Goal: Task Accomplishment & Management: Manage account settings

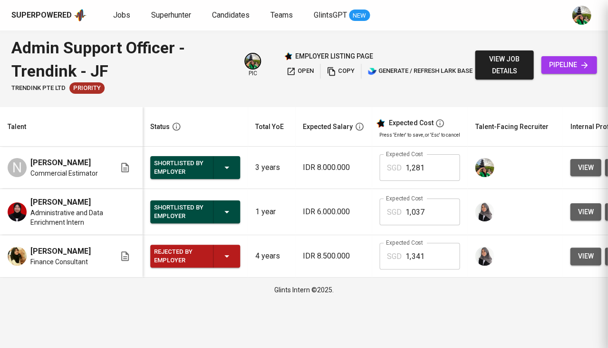
scroll to position [0, 93]
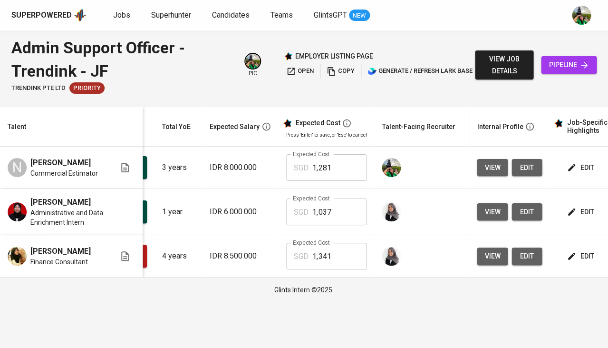
click at [577, 64] on span "pipeline" at bounding box center [569, 65] width 40 height 12
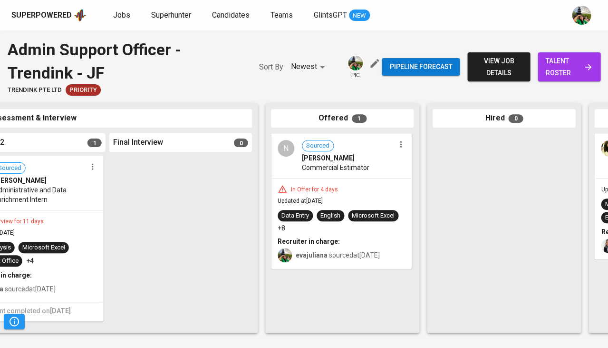
scroll to position [0, 530]
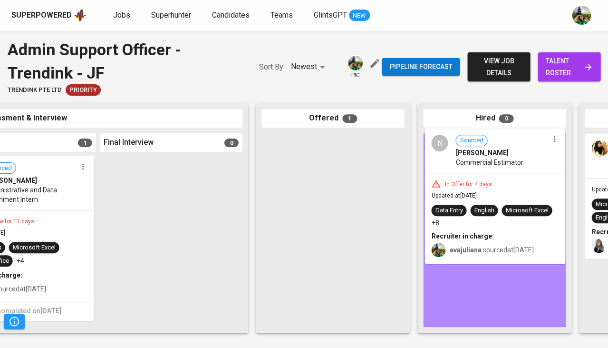
drag, startPoint x: 319, startPoint y: 192, endPoint x: 486, endPoint y: 189, distance: 167.4
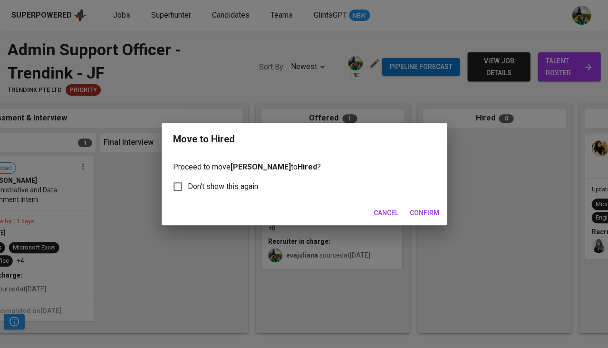
click at [422, 224] on div "Move to Hired Proceed to move Natasya Julia Prasvi to Hired ? Don't show this a…" at bounding box center [304, 174] width 608 height 348
click at [426, 207] on span "Confirm" at bounding box center [424, 213] width 29 height 12
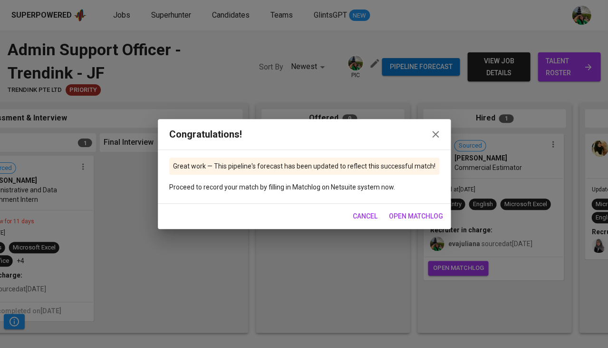
click at [360, 217] on span "Cancel" at bounding box center [365, 216] width 25 height 12
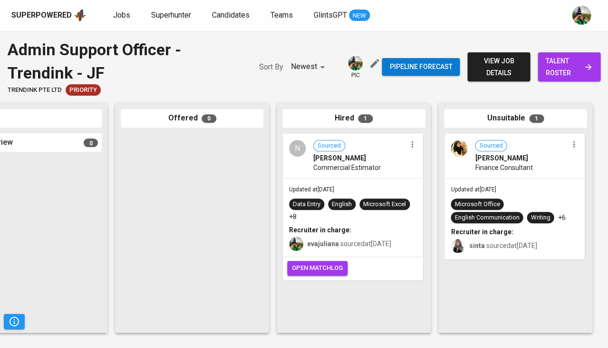
scroll to position [0, 671]
click at [174, 18] on span "Superhunter" at bounding box center [171, 14] width 40 height 9
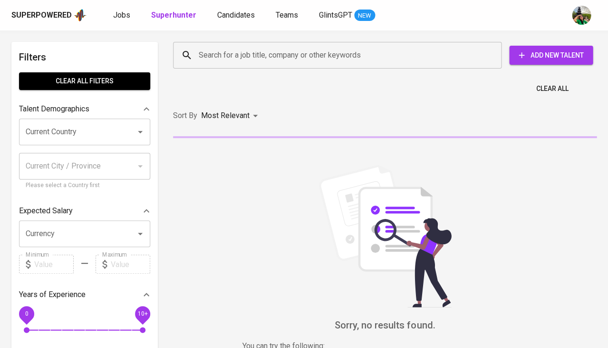
click at [213, 57] on input "Search for a job title, company or other keywords" at bounding box center [339, 55] width 287 height 18
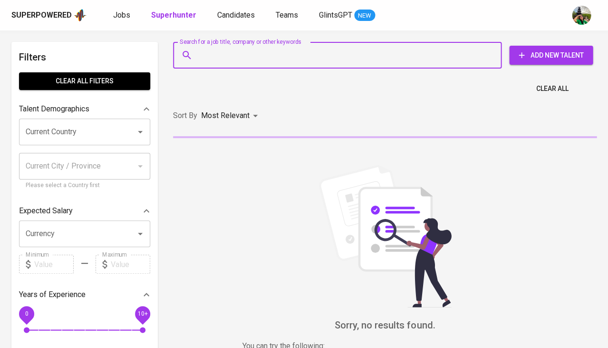
paste input "ahmadakmal06@gmail.com"
type input "ahmadakmal06@gmail.com"
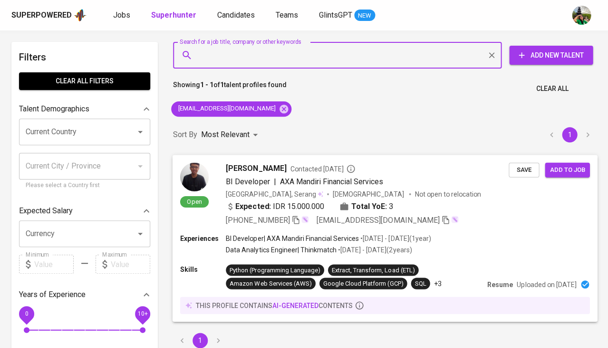
click at [536, 168] on button "Save" at bounding box center [524, 169] width 30 height 15
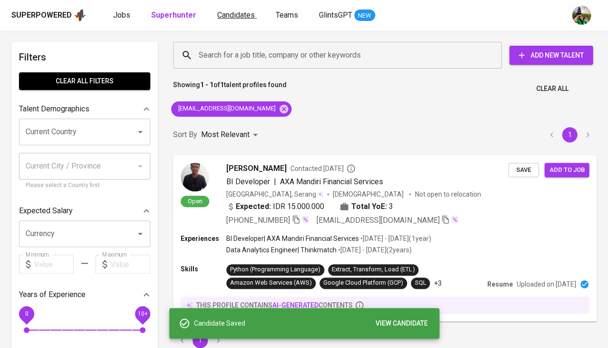
click at [233, 16] on span "Candidates" at bounding box center [236, 14] width 38 height 9
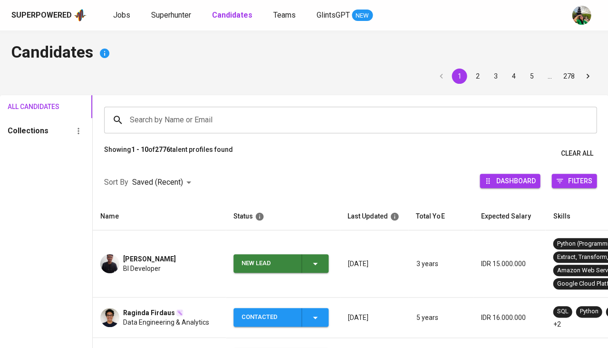
click at [316, 262] on icon "button" at bounding box center [315, 263] width 5 height 2
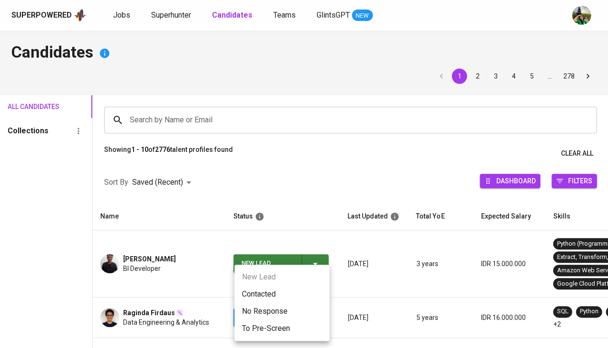
click at [255, 291] on li "Contacted" at bounding box center [281, 293] width 95 height 17
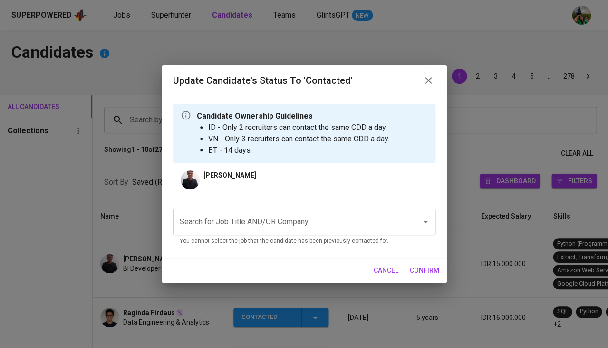
click at [270, 220] on input "Search for Job Title AND/OR Company" at bounding box center [290, 222] width 227 height 18
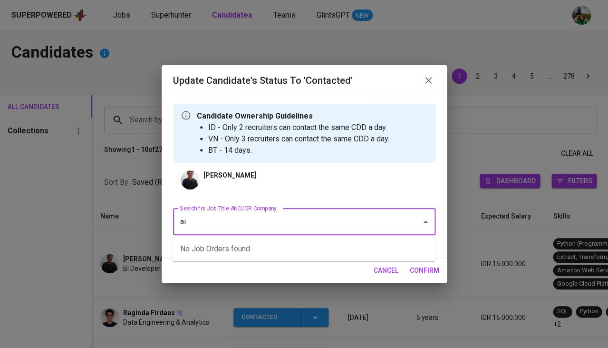
type input "aia"
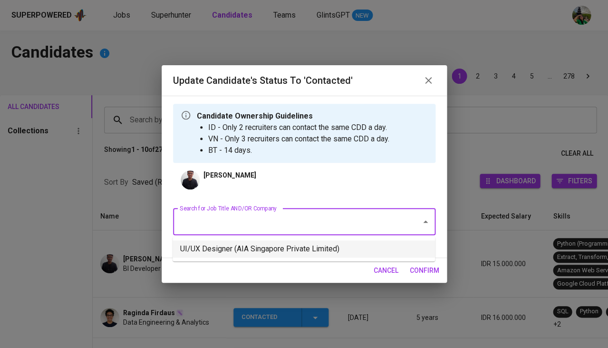
click at [246, 243] on li "UI/UX Designer (AIA Singapore Private Limited)" at bounding box center [304, 248] width 262 height 17
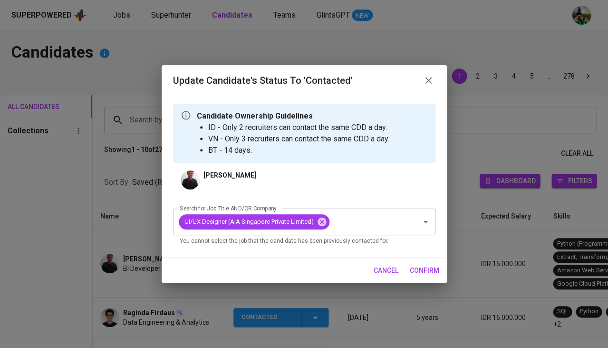
click at [421, 269] on span "confirm" at bounding box center [424, 270] width 29 height 12
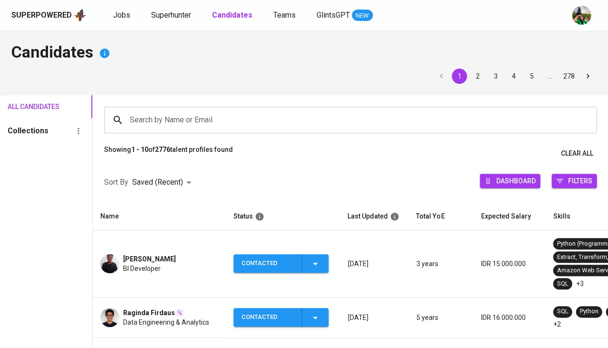
click at [147, 254] on span "Ahmad Akmal Amrullah" at bounding box center [149, 259] width 53 height 10
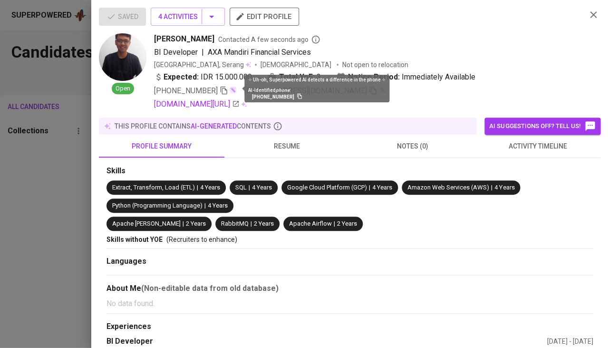
click at [232, 87] on img at bounding box center [233, 90] width 8 height 8
click at [226, 88] on icon "button" at bounding box center [224, 90] width 9 height 9
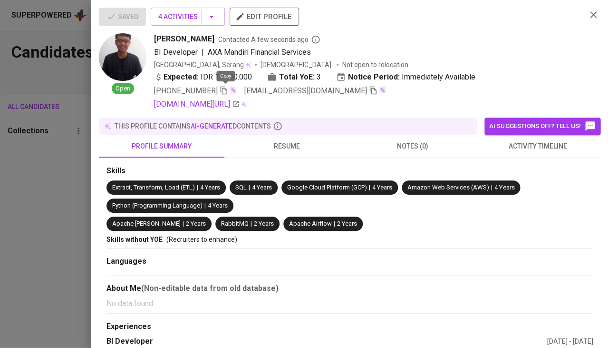
click at [534, 151] on button "activity timeline" at bounding box center [538, 146] width 126 height 23
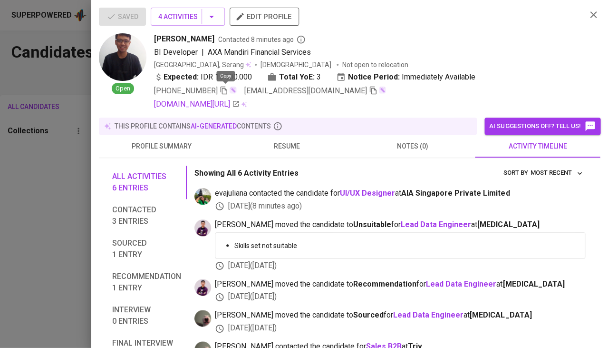
click at [222, 89] on icon "button" at bounding box center [224, 90] width 9 height 9
click at [29, 182] on div at bounding box center [304, 174] width 608 height 348
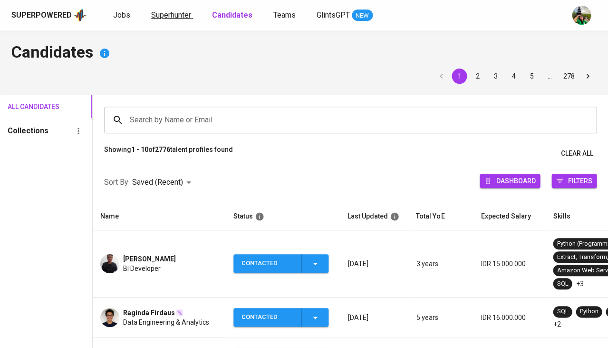
click at [168, 14] on span "Superhunter" at bounding box center [171, 14] width 40 height 9
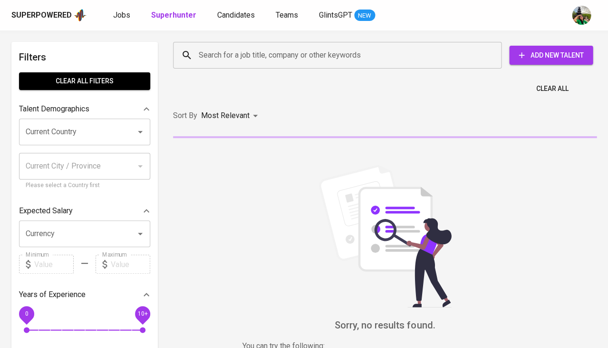
click at [212, 65] on div "Search for a job title, company or other keywords" at bounding box center [337, 55] width 329 height 27
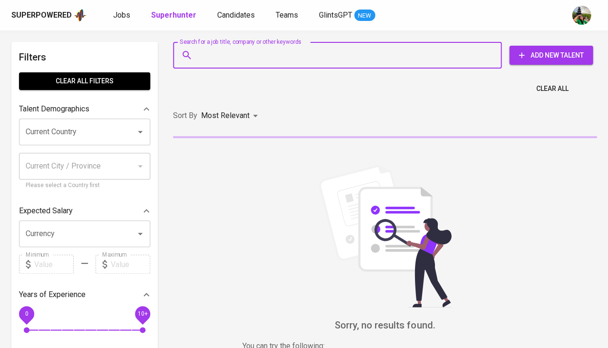
paste input "nurdinnotes@gmail.com"
type input "nurdinnotes@gmail.com"
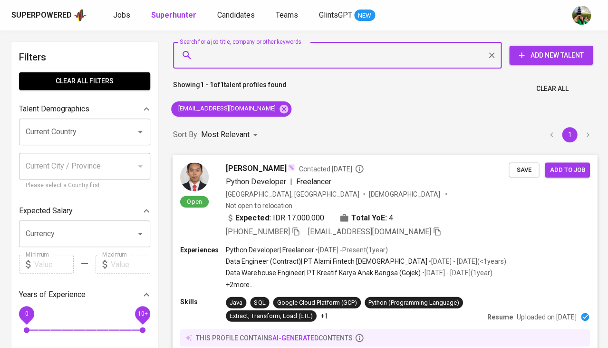
click at [517, 168] on span "Save" at bounding box center [523, 169] width 21 height 11
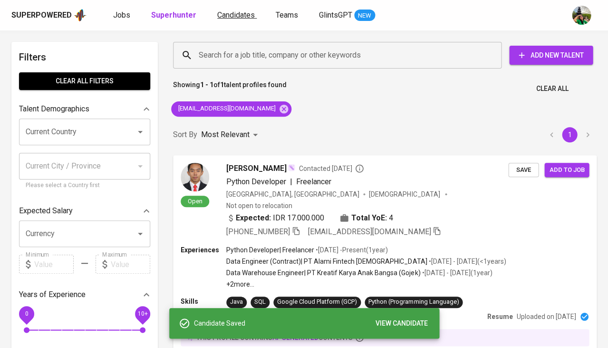
click at [227, 16] on span "Candidates" at bounding box center [236, 14] width 38 height 9
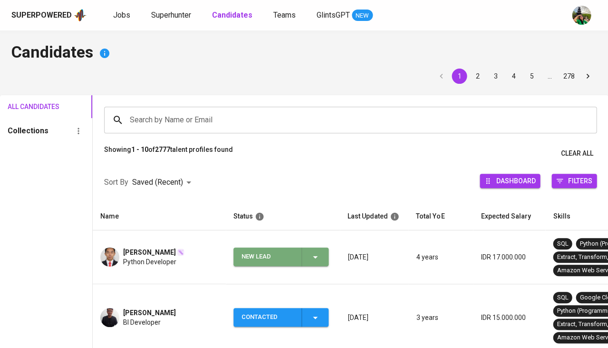
click at [323, 252] on span "New Lead" at bounding box center [280, 256] width 87 height 19
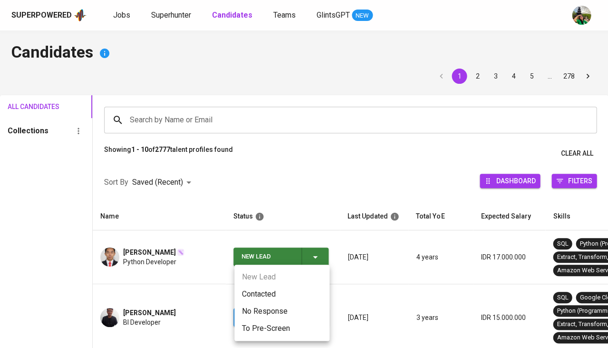
click at [285, 290] on li "Contacted" at bounding box center [281, 293] width 95 height 17
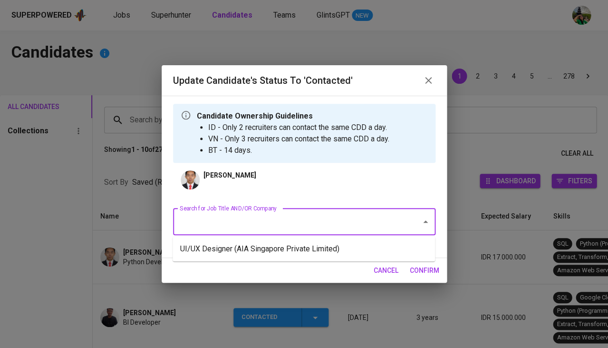
click at [262, 222] on input "Search for Job Title AND/OR Company" at bounding box center [290, 222] width 227 height 18
click at [241, 250] on li "UI/UX Designer (AIA Singapore Private Limited)" at bounding box center [304, 248] width 262 height 17
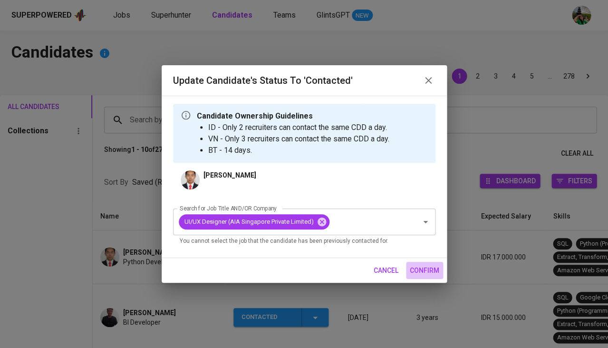
click at [430, 269] on span "confirm" at bounding box center [424, 270] width 29 height 12
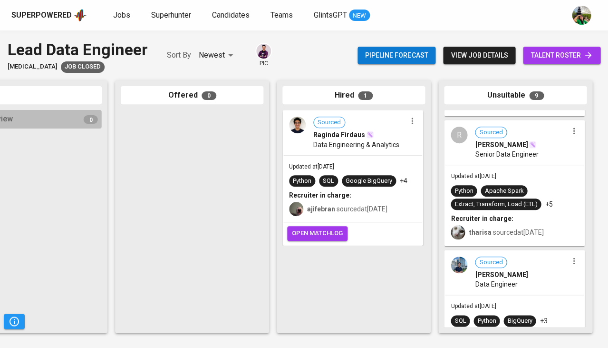
scroll to position [304, 0]
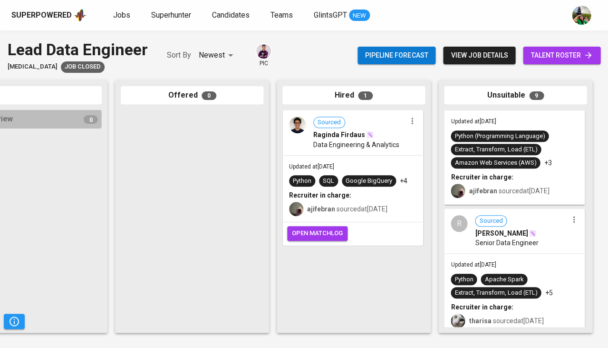
click at [547, 49] on span "talent roster" at bounding box center [562, 55] width 62 height 12
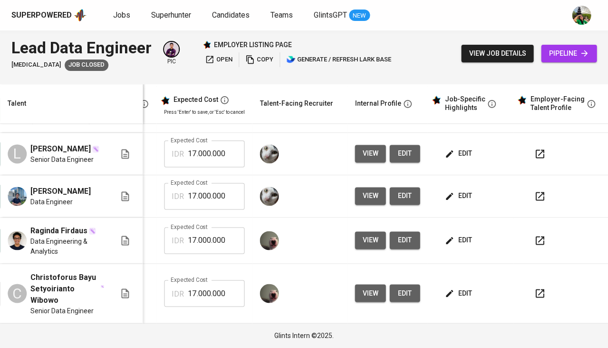
click at [449, 244] on span "edit" at bounding box center [458, 240] width 25 height 12
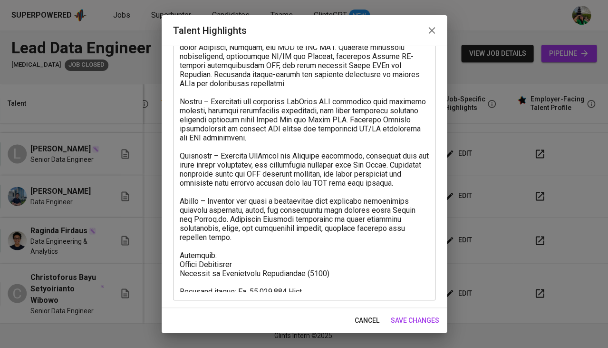
scroll to position [155, 0]
click at [375, 317] on span "cancel" at bounding box center [367, 320] width 25 height 12
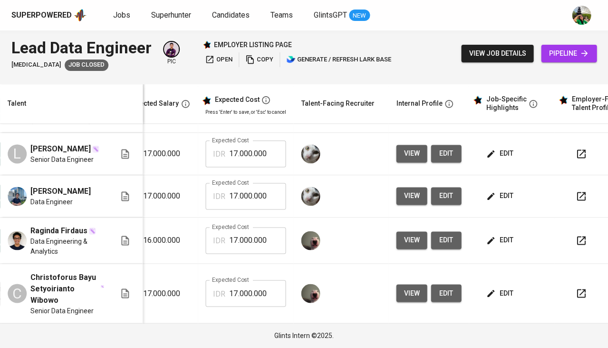
scroll to position [251, 165]
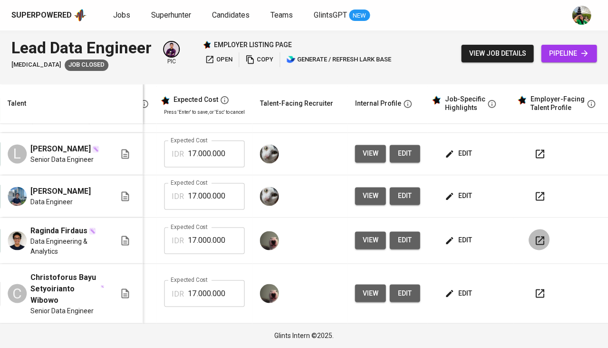
click at [528, 240] on button "button" at bounding box center [539, 240] width 23 height 23
click at [534, 238] on icon "button" at bounding box center [539, 239] width 11 height 11
click at [355, 238] on button "view" at bounding box center [370, 240] width 31 height 18
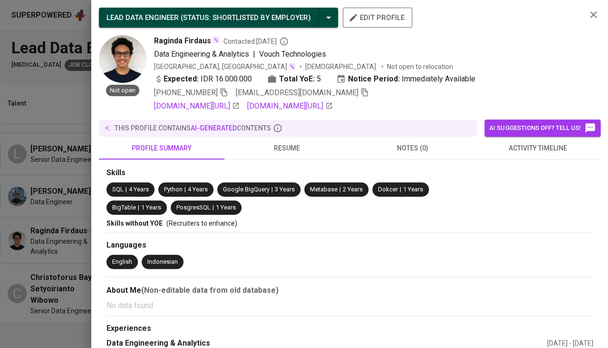
click at [295, 156] on button "resume" at bounding box center [287, 147] width 126 height 23
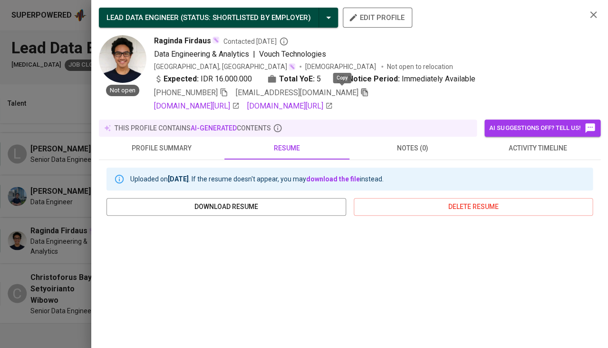
click at [360, 88] on icon "button" at bounding box center [364, 92] width 9 height 9
click at [561, 149] on span "activity timeline" at bounding box center [538, 148] width 114 height 12
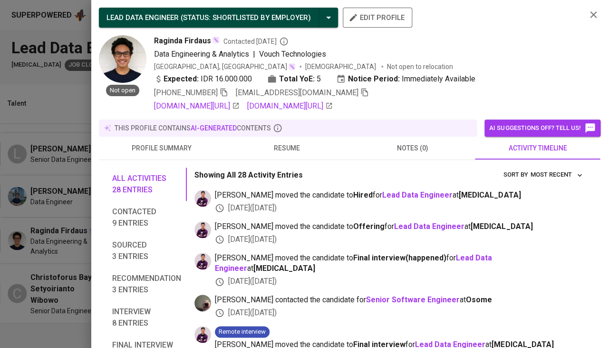
click at [58, 167] on div at bounding box center [304, 174] width 608 height 348
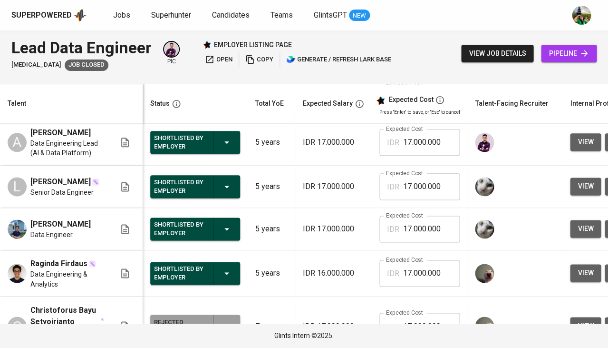
scroll to position [212, 0]
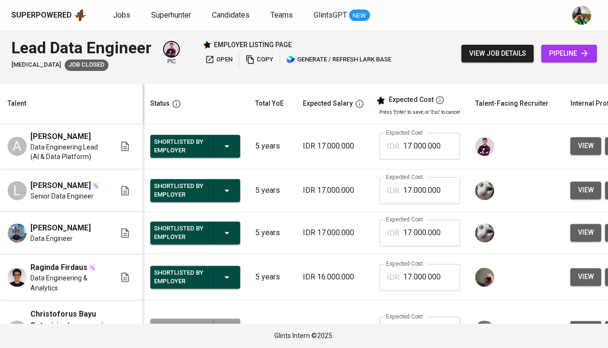
click at [579, 51] on span "pipeline" at bounding box center [569, 54] width 40 height 12
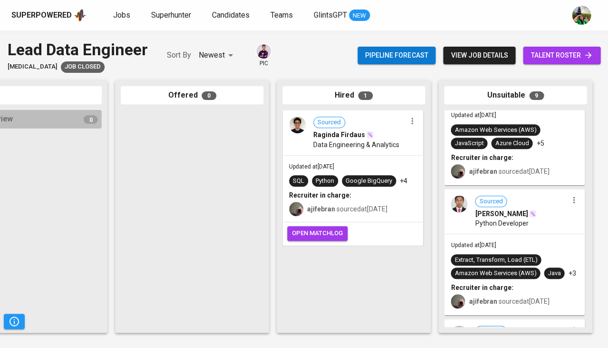
click at [565, 53] on span "talent roster" at bounding box center [562, 55] width 62 height 12
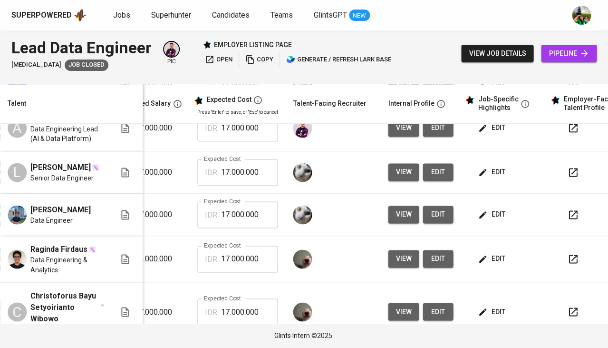
scroll to position [230, 189]
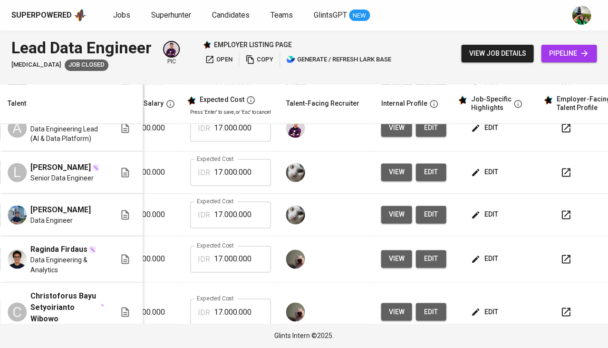
click at [396, 217] on span "view" at bounding box center [396, 214] width 16 height 12
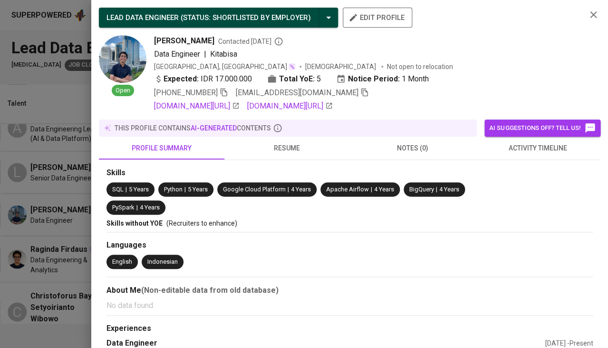
click at [531, 145] on span "activity timeline" at bounding box center [538, 148] width 114 height 12
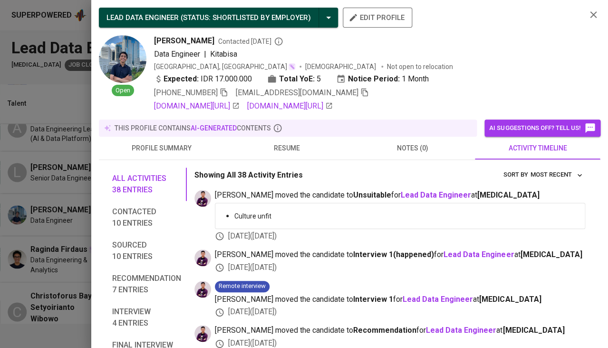
click at [60, 226] on div at bounding box center [304, 174] width 608 height 348
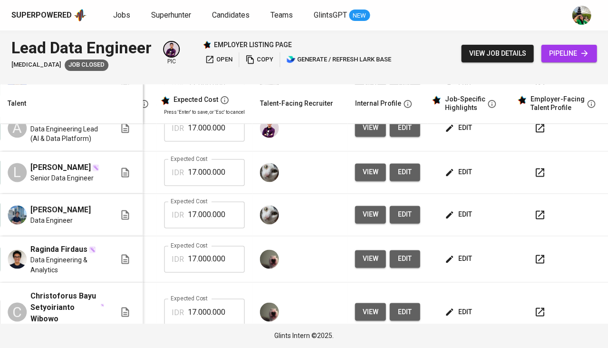
scroll to position [230, 219]
click at [362, 215] on span "view" at bounding box center [370, 214] width 16 height 12
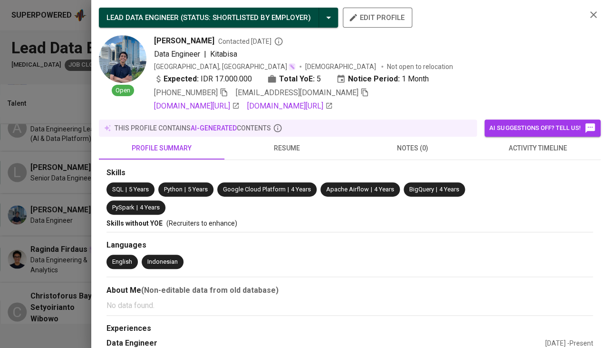
click at [297, 146] on span "resume" at bounding box center [287, 148] width 114 height 12
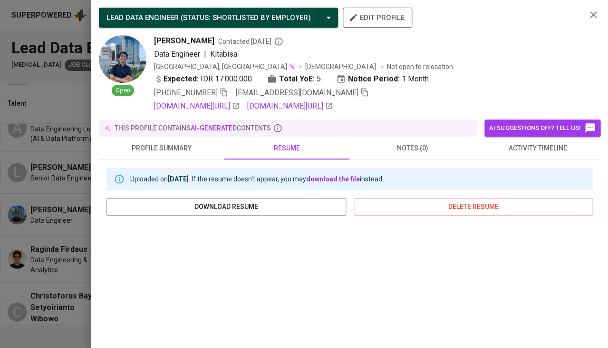
scroll to position [0, 0]
click at [84, 187] on div at bounding box center [304, 174] width 608 height 348
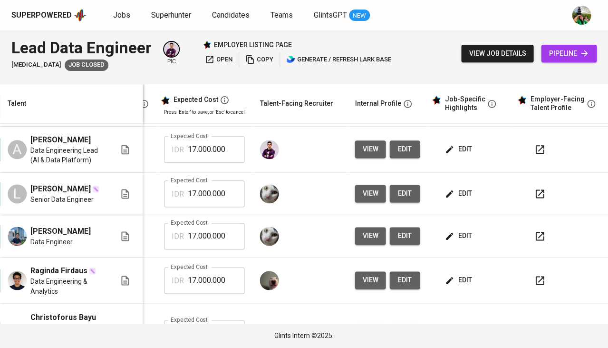
scroll to position [207, 219]
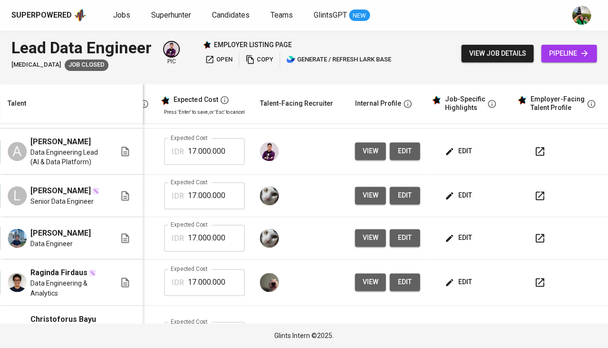
click at [364, 191] on button "view" at bounding box center [370, 195] width 31 height 18
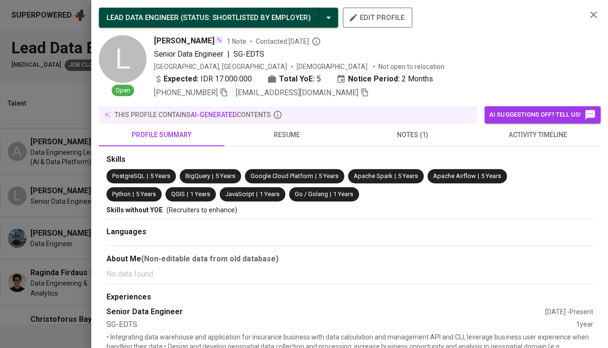
click at [504, 126] on button "activity timeline" at bounding box center [538, 134] width 126 height 23
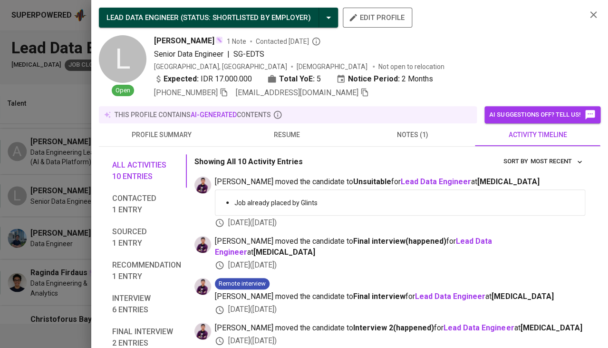
click at [308, 130] on span "resume" at bounding box center [287, 135] width 114 height 12
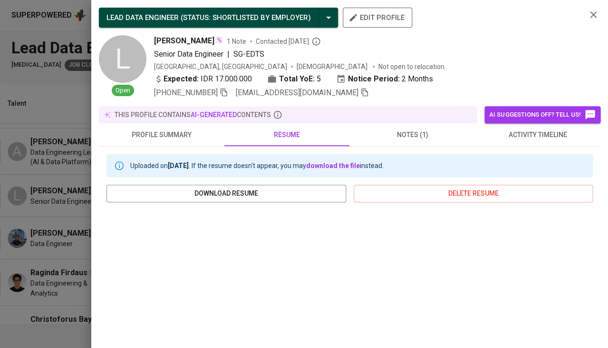
click at [41, 269] on div at bounding box center [304, 174] width 608 height 348
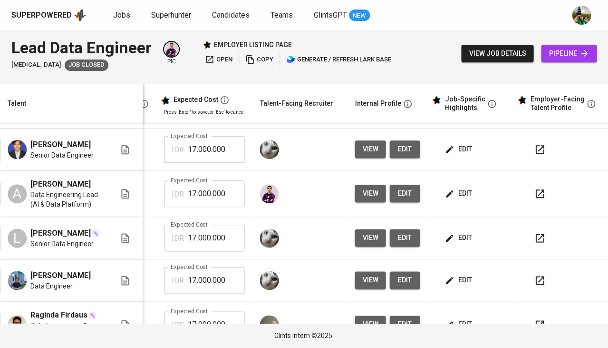
scroll to position [161, 219]
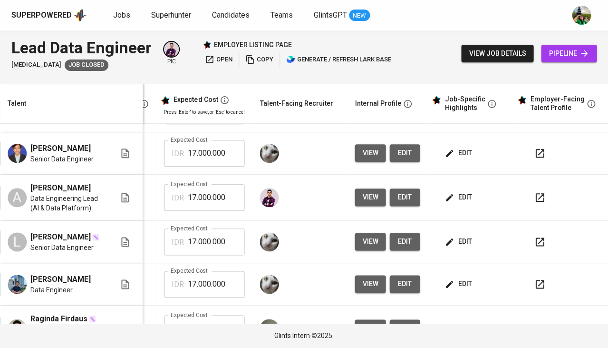
click at [364, 198] on span "view" at bounding box center [370, 197] width 16 height 12
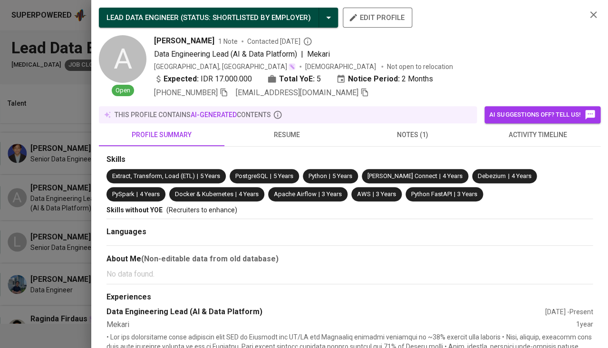
click at [513, 133] on span "activity timeline" at bounding box center [538, 135] width 114 height 12
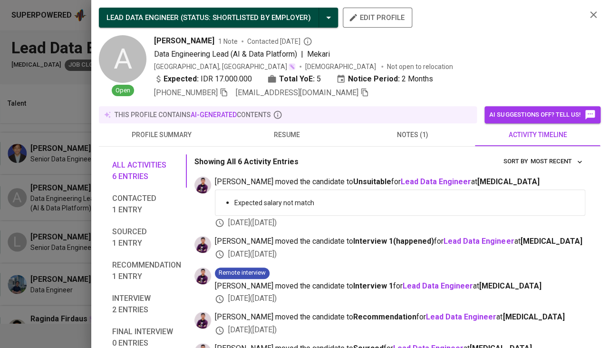
click at [58, 200] on div at bounding box center [304, 174] width 608 height 348
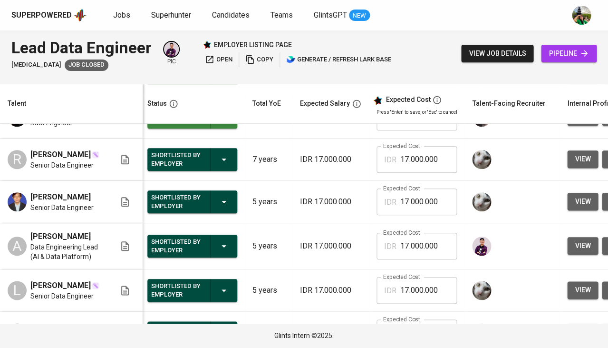
scroll to position [112, 0]
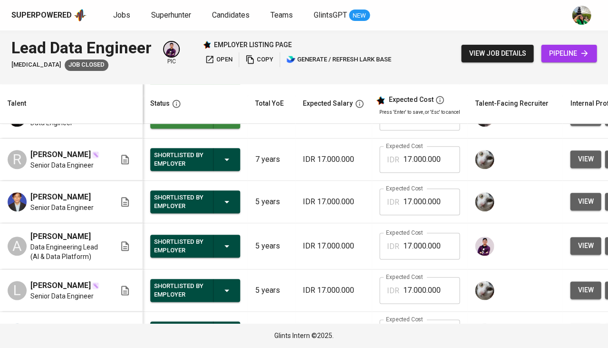
click at [51, 199] on span "Arinan Najah Putra" at bounding box center [60, 196] width 60 height 11
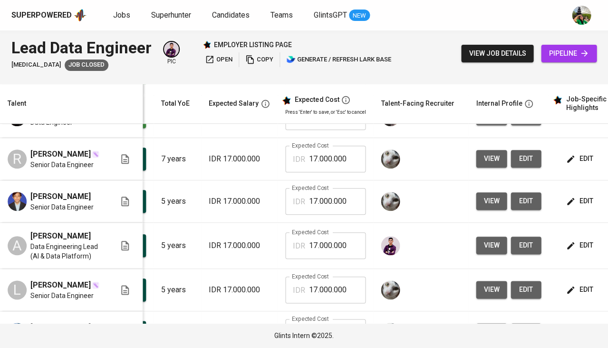
scroll to position [0, 137]
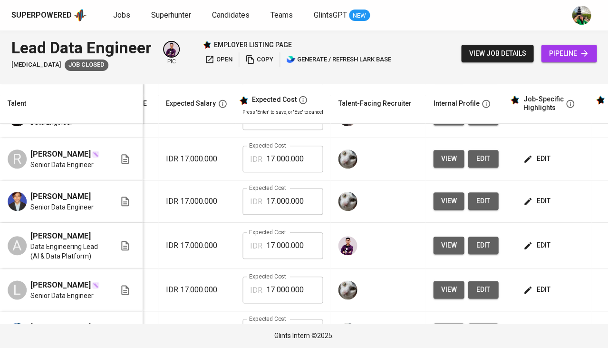
click at [447, 203] on span "view" at bounding box center [449, 201] width 16 height 12
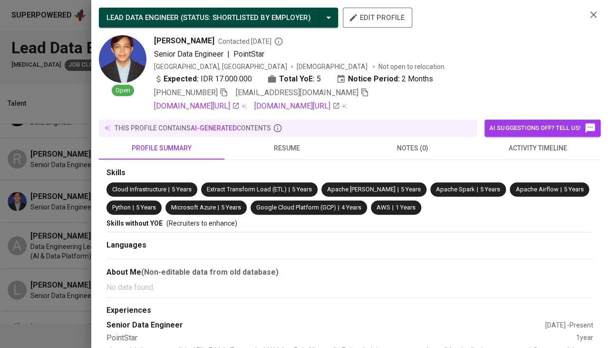
click at [527, 137] on button "activity timeline" at bounding box center [538, 147] width 126 height 23
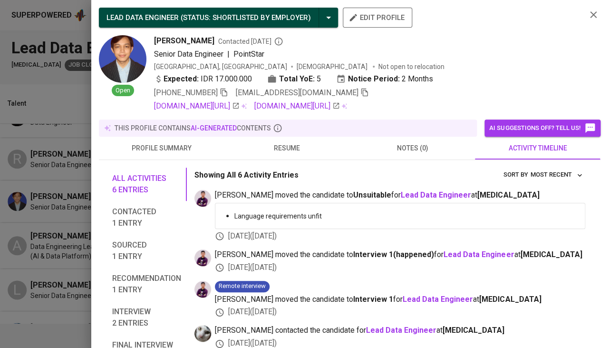
click at [275, 150] on span "resume" at bounding box center [287, 148] width 114 height 12
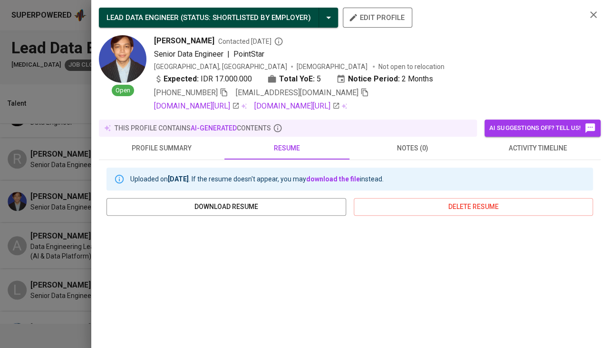
click at [33, 221] on div at bounding box center [304, 174] width 608 height 348
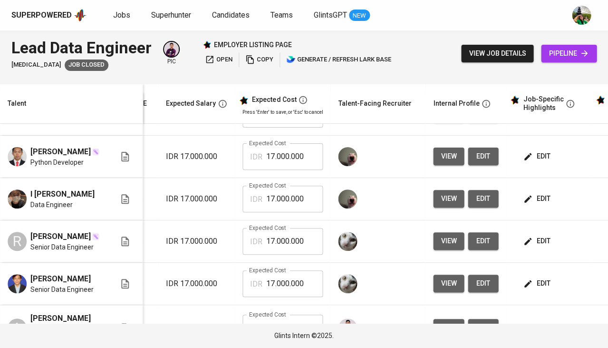
scroll to position [9, 137]
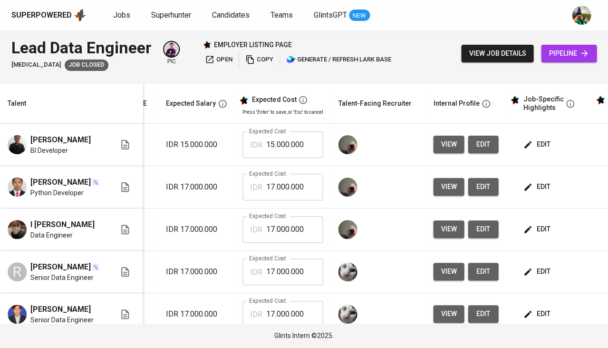
click at [453, 142] on button "view" at bounding box center [448, 144] width 31 height 18
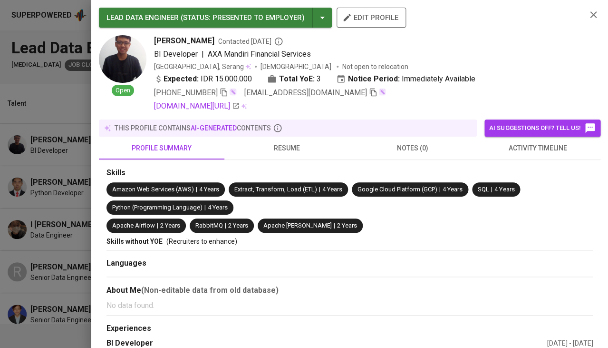
click at [511, 153] on button "activity timeline" at bounding box center [538, 147] width 126 height 23
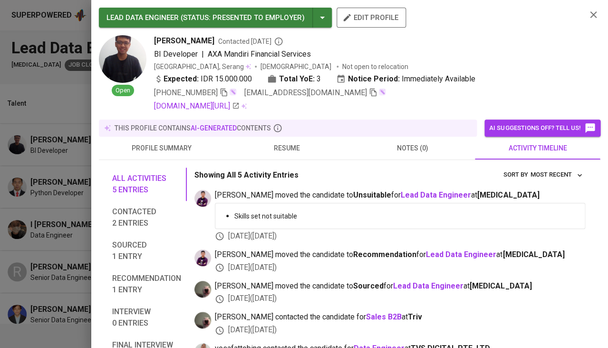
click at [303, 147] on span "resume" at bounding box center [287, 148] width 114 height 12
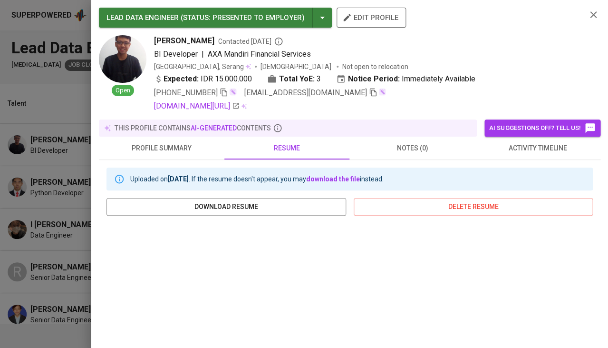
scroll to position [0, 0]
click at [225, 91] on icon "button" at bounding box center [224, 92] width 9 height 9
click at [537, 145] on span "activity timeline" at bounding box center [538, 148] width 114 height 12
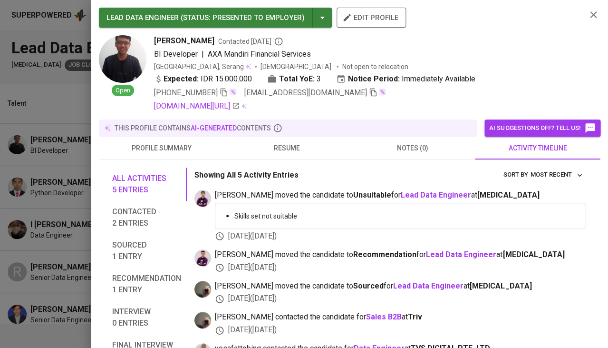
click at [378, 95] on span at bounding box center [382, 92] width 8 height 11
click at [369, 90] on icon "button" at bounding box center [373, 92] width 9 height 9
click at [20, 253] on div at bounding box center [304, 174] width 608 height 348
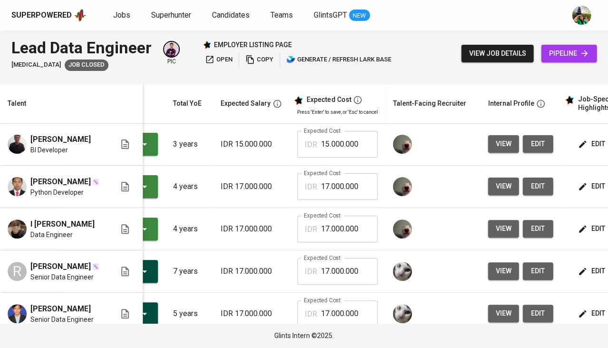
scroll to position [0, 120]
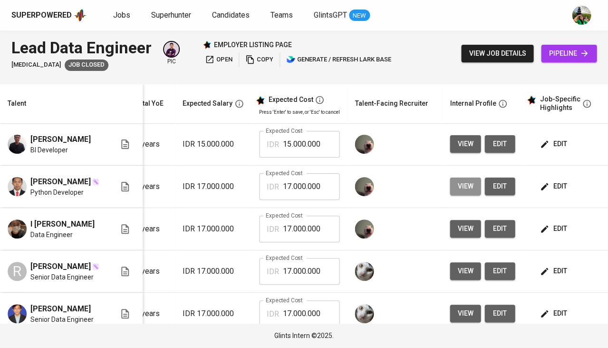
click at [461, 186] on span "view" at bounding box center [465, 186] width 16 height 12
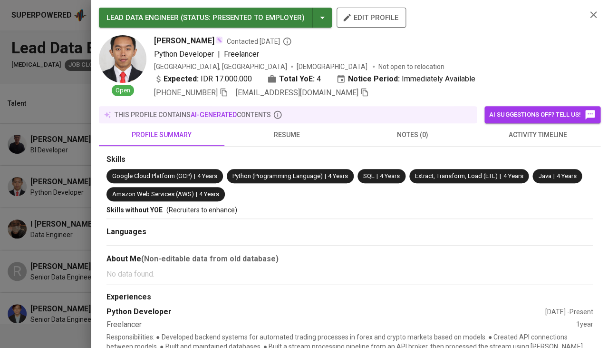
click at [542, 131] on span "activity timeline" at bounding box center [538, 135] width 114 height 12
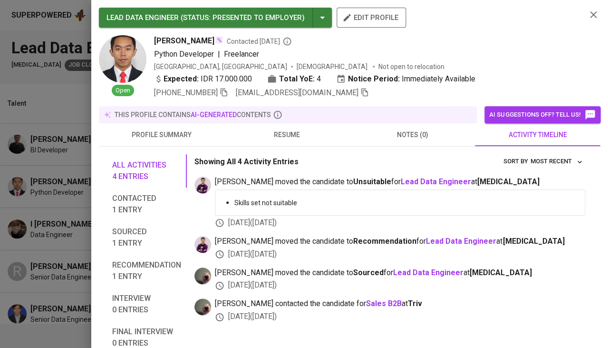
click at [288, 132] on span "resume" at bounding box center [287, 135] width 114 height 12
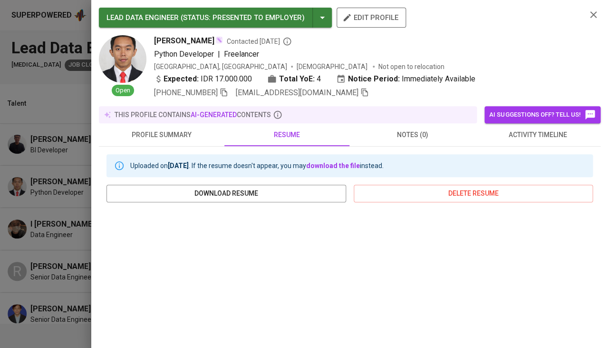
scroll to position [0, 0]
click at [223, 90] on icon "button" at bounding box center [224, 92] width 7 height 8
click at [536, 132] on span "activity timeline" at bounding box center [538, 135] width 114 height 12
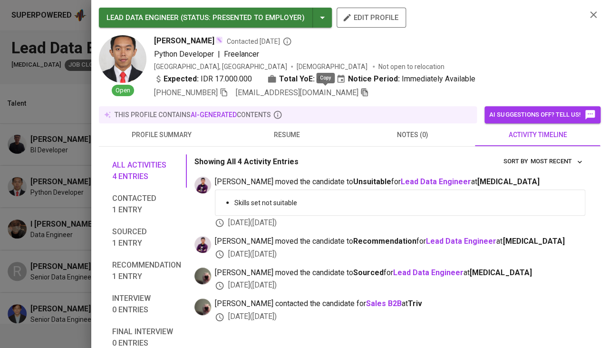
click at [361, 92] on icon "button" at bounding box center [364, 92] width 7 height 8
click at [37, 158] on div at bounding box center [304, 174] width 608 height 348
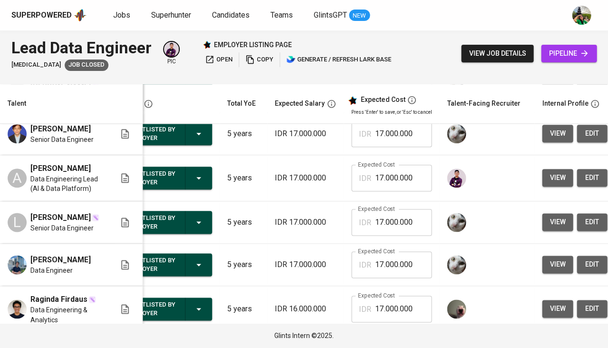
scroll to position [180, 32]
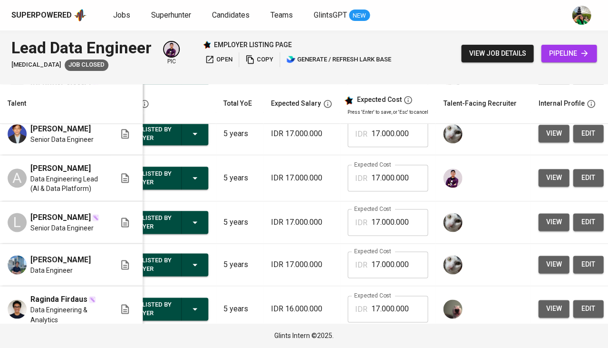
click at [546, 225] on span "view" at bounding box center [554, 222] width 16 height 12
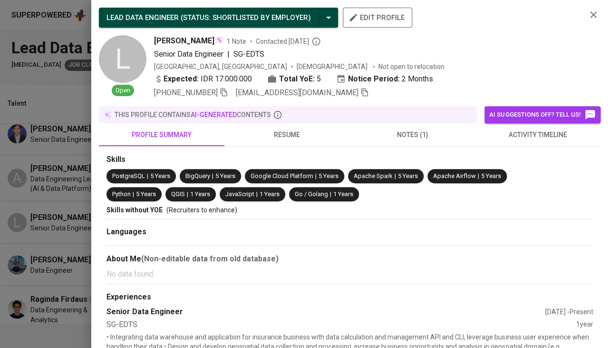
click at [24, 184] on div at bounding box center [304, 174] width 608 height 348
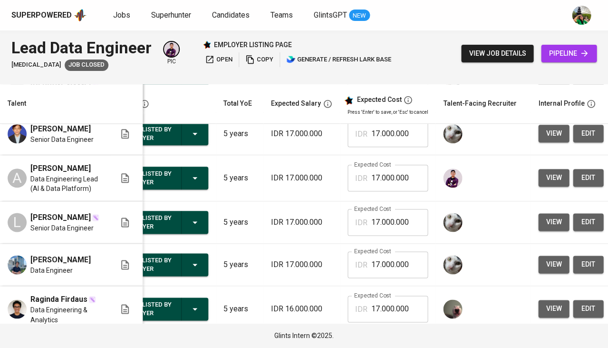
click at [553, 177] on span "view" at bounding box center [554, 178] width 16 height 12
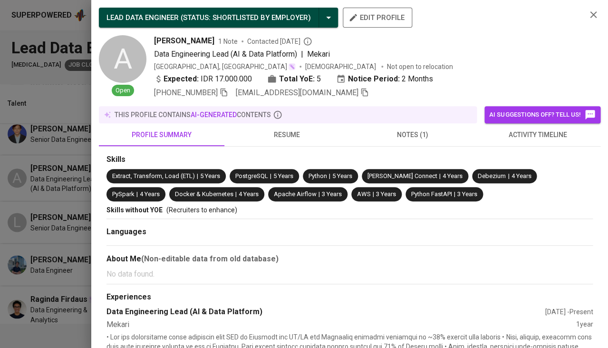
click at [53, 169] on div at bounding box center [304, 174] width 608 height 348
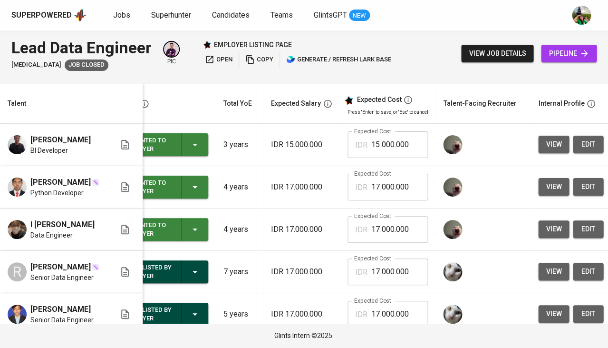
scroll to position [0, 32]
click at [546, 190] on span "view" at bounding box center [554, 187] width 16 height 12
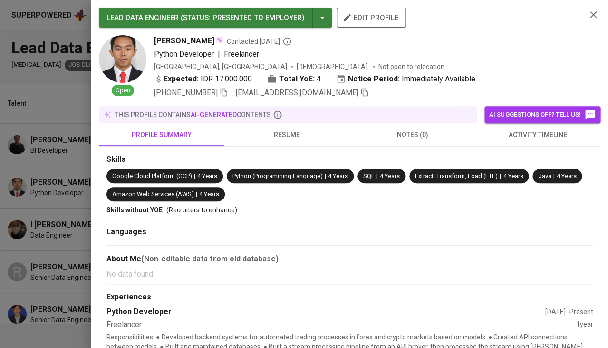
click at [10, 155] on div at bounding box center [304, 174] width 608 height 348
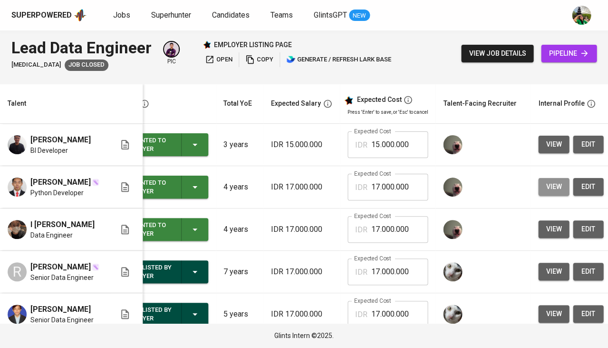
click at [550, 191] on span "view" at bounding box center [554, 187] width 16 height 12
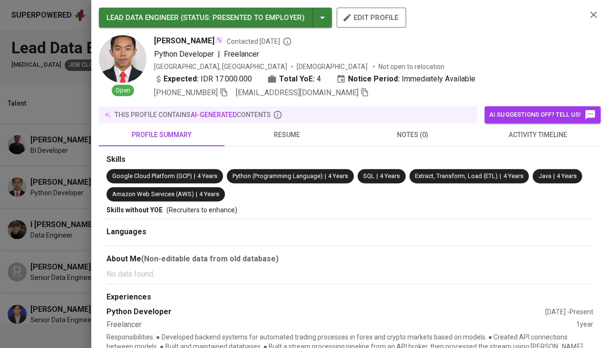
click at [285, 131] on span "resume" at bounding box center [287, 135] width 114 height 12
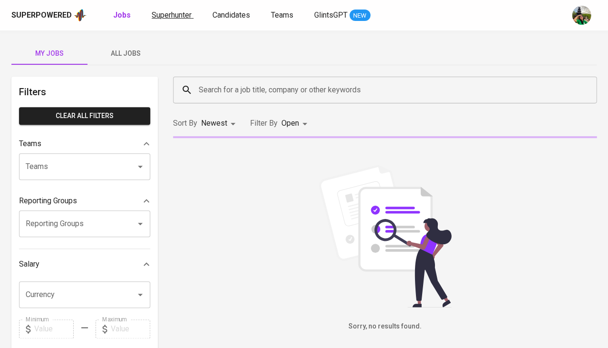
click at [159, 19] on span "Superhunter" at bounding box center [172, 14] width 40 height 9
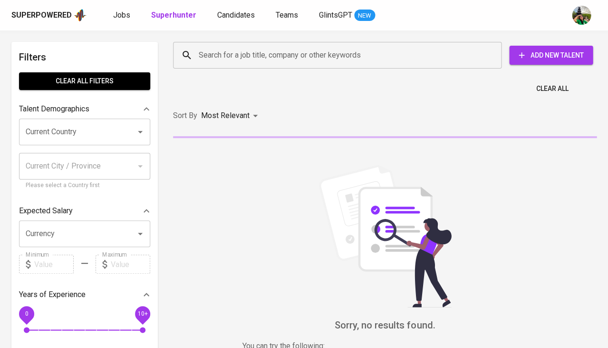
click at [220, 64] on input "Search for a job title, company or other keywords" at bounding box center [339, 55] width 287 height 18
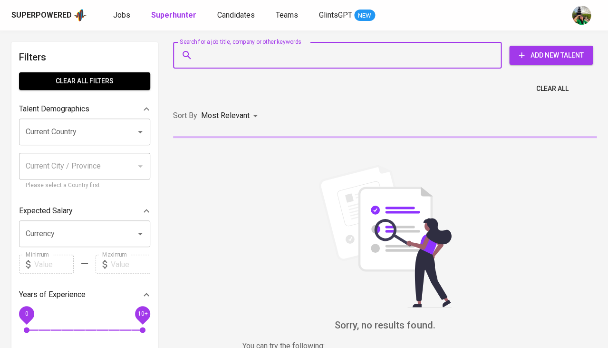
paste input "https://glints.sg.larksuite.com/file/JgKEbnEeRoKAHcx1eFKl3QVxgSe"
type input "https://glints.sg.larksuite.com/file/JgKEbnEeRoKAHcx1eFKl3QVxgSe"
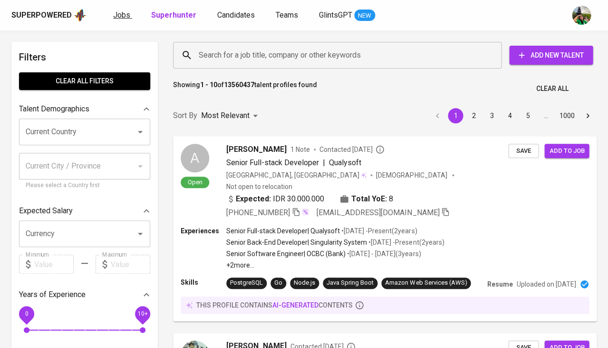
click at [120, 15] on span "Jobs" at bounding box center [121, 14] width 17 height 9
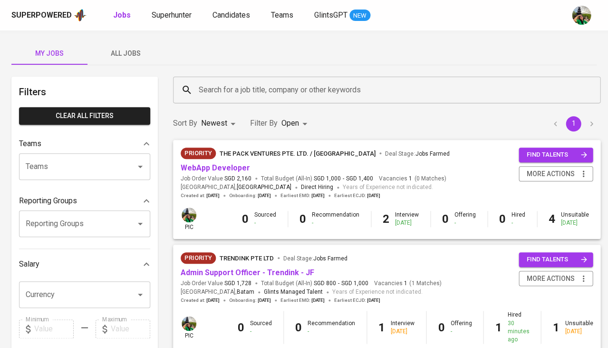
click at [124, 53] on span "All Jobs" at bounding box center [125, 54] width 65 height 12
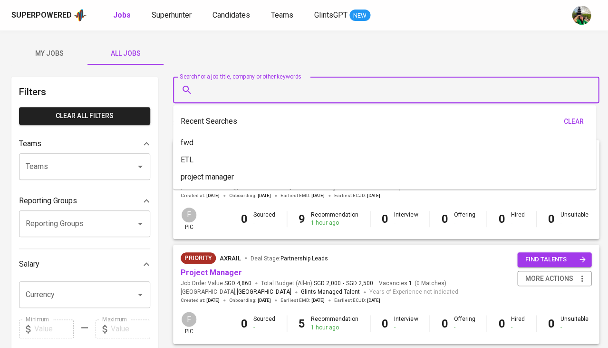
click at [220, 89] on input "Search for a job title, company or other keywords" at bounding box center [388, 90] width 384 height 18
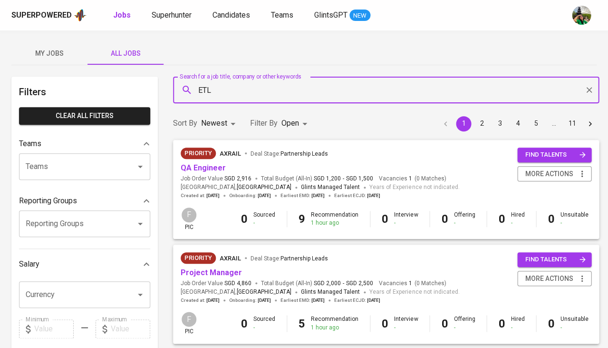
type input "ETL"
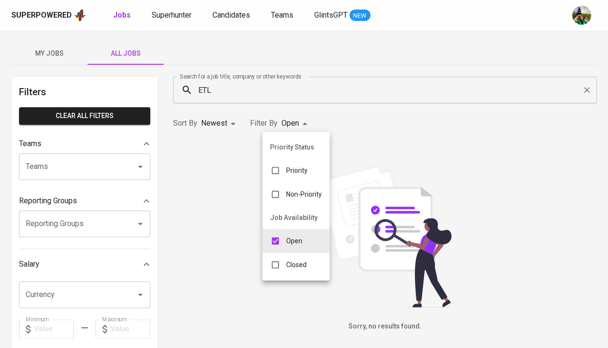
click at [297, 126] on body "Superpowered Jobs Superhunter Candidates Teams GlintsGPT NEW My Jobs All Jobs F…" at bounding box center [304, 324] width 608 height 649
click at [287, 260] on p "Closed" at bounding box center [296, 265] width 20 height 10
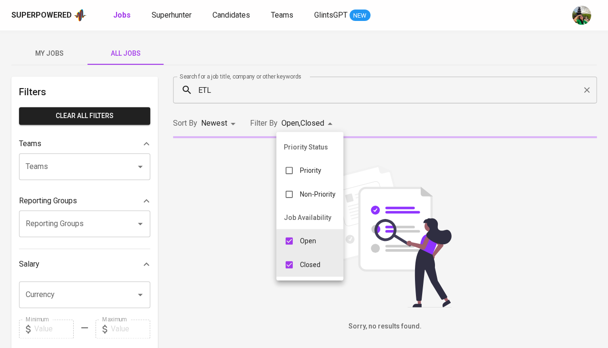
type input "OPEN,CLOSE"
checkbox input "true"
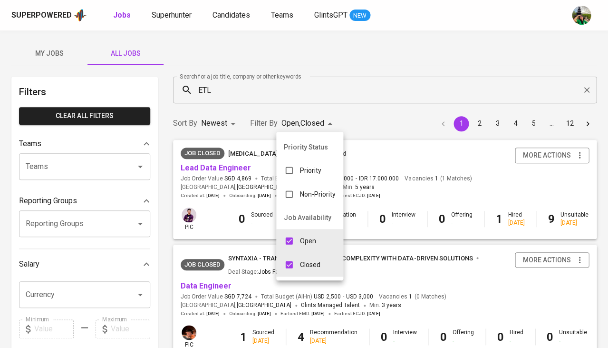
click at [407, 111] on div at bounding box center [304, 174] width 608 height 348
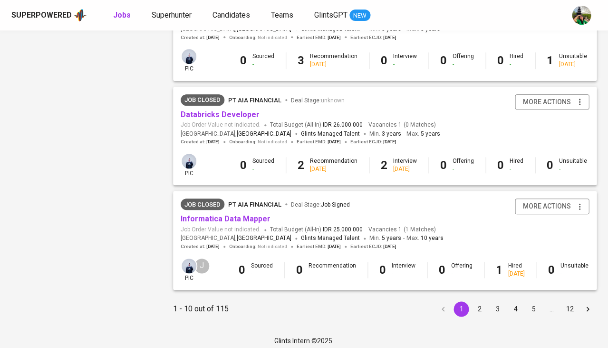
scroll to position [902, 0]
click at [479, 302] on button "2" at bounding box center [479, 308] width 15 height 15
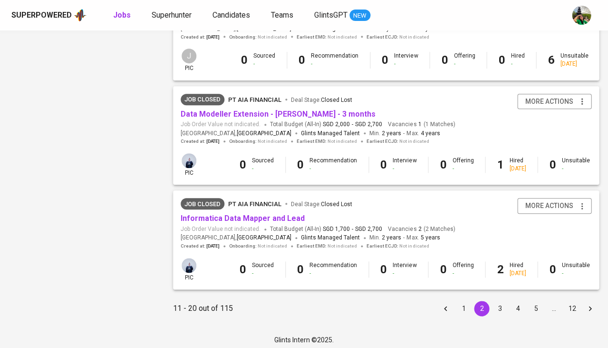
scroll to position [890, 0]
click at [495, 306] on button "3" at bounding box center [499, 308] width 15 height 15
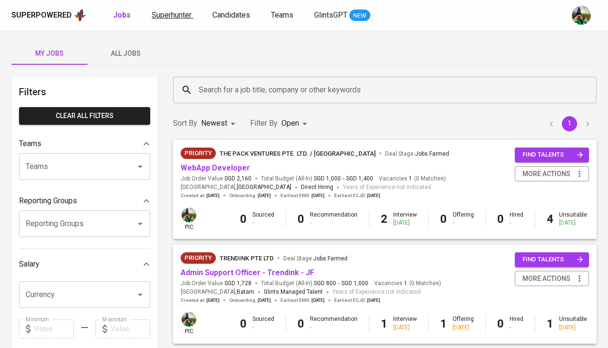
scroll to position [56, 0]
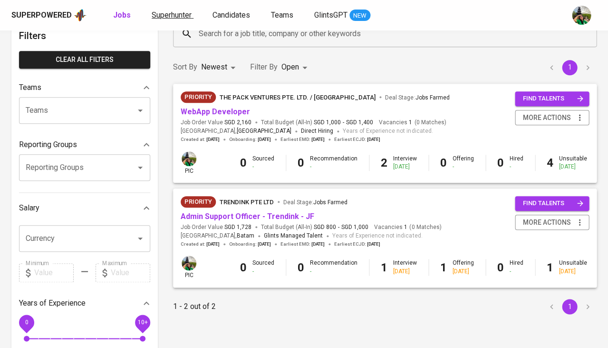
click at [164, 16] on span "Superhunter" at bounding box center [172, 14] width 40 height 9
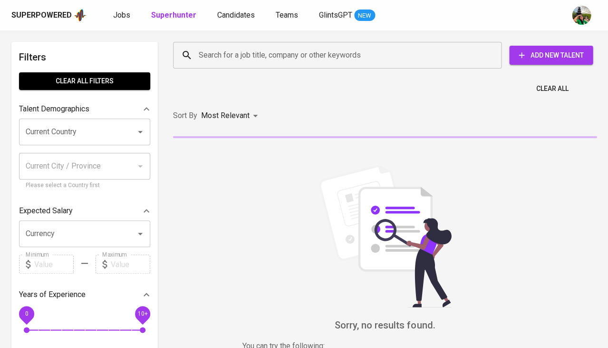
click at [229, 42] on div "Search for a job title, company or other keywords" at bounding box center [337, 55] width 329 height 27
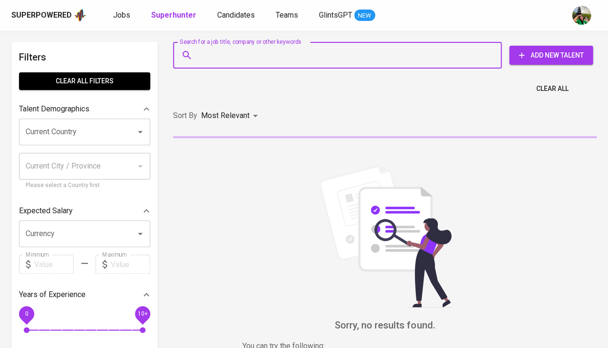
paste input "[EMAIL_ADDRESS][DOMAIN_NAME]"
type input "[EMAIL_ADDRESS][DOMAIN_NAME]"
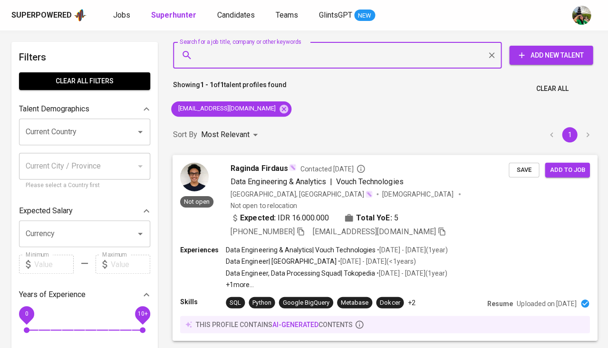
click at [592, 168] on div "Save Add to job" at bounding box center [551, 167] width 85 height 19
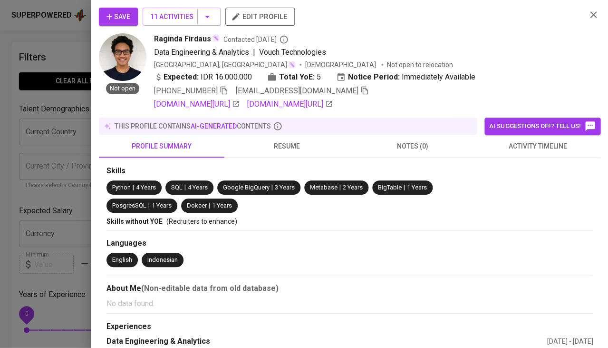
click at [0, 219] on div at bounding box center [304, 174] width 608 height 348
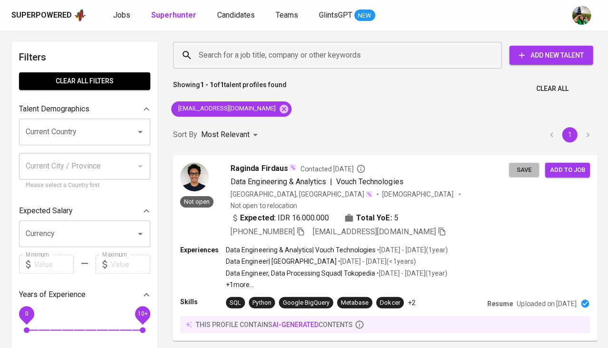
click at [523, 162] on button "Save" at bounding box center [524, 169] width 30 height 15
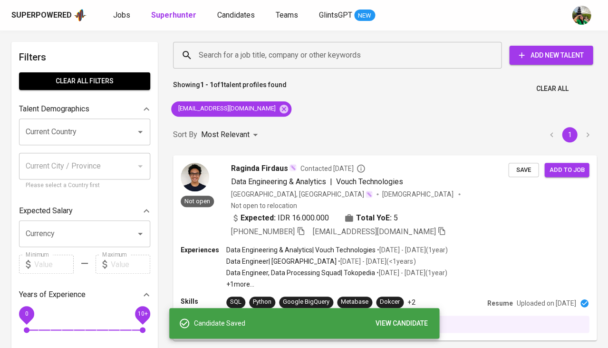
click at [229, 24] on div "Superpowered Jobs Superhunter Candidates Teams GlintsGPT NEW" at bounding box center [304, 15] width 608 height 30
click at [235, 17] on span "Candidates" at bounding box center [236, 14] width 38 height 9
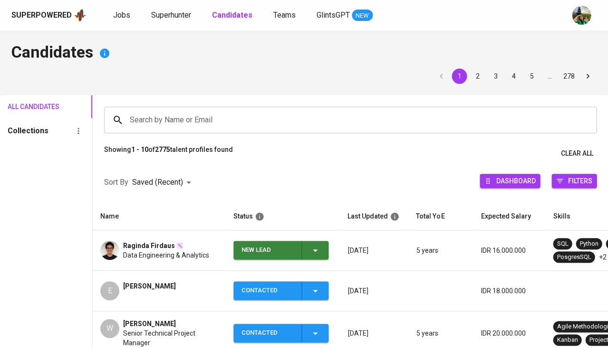
click at [189, 247] on div "Raginda Firdaus" at bounding box center [166, 246] width 86 height 10
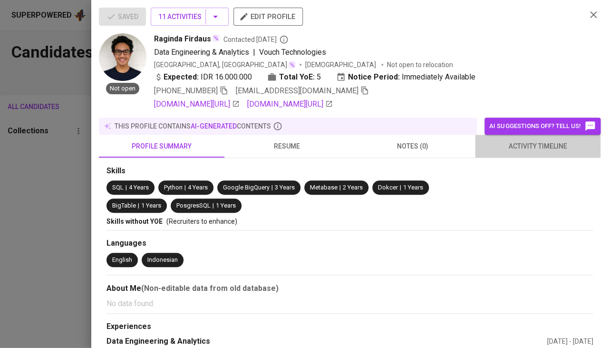
click at [536, 149] on button "activity timeline" at bounding box center [538, 146] width 126 height 23
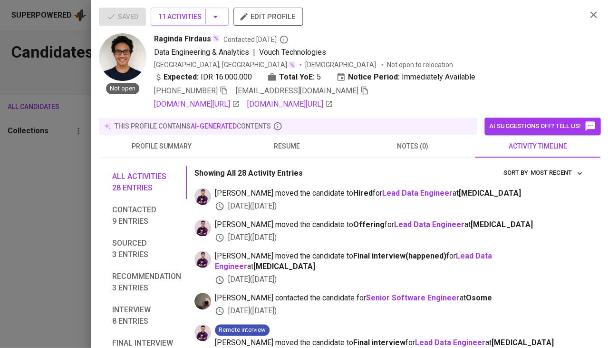
click at [21, 241] on div at bounding box center [304, 174] width 608 height 348
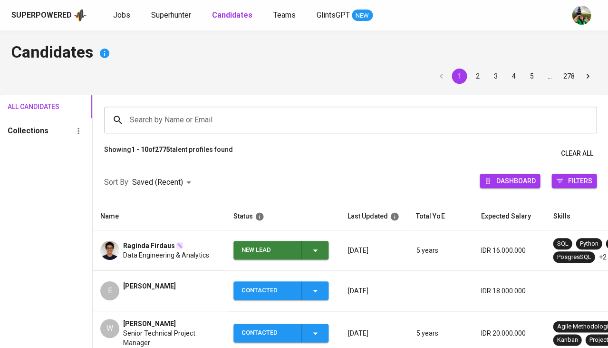
click at [313, 249] on icon "button" at bounding box center [315, 249] width 11 height 11
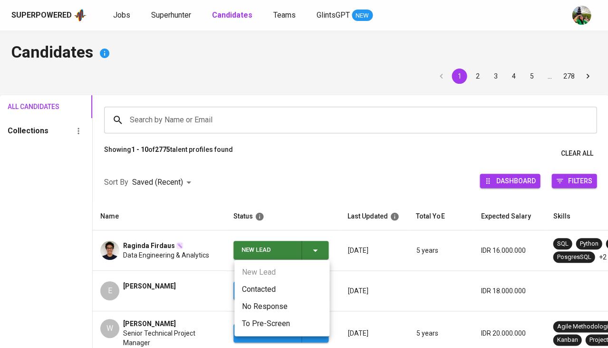
click at [262, 290] on li "Contacted" at bounding box center [281, 289] width 95 height 17
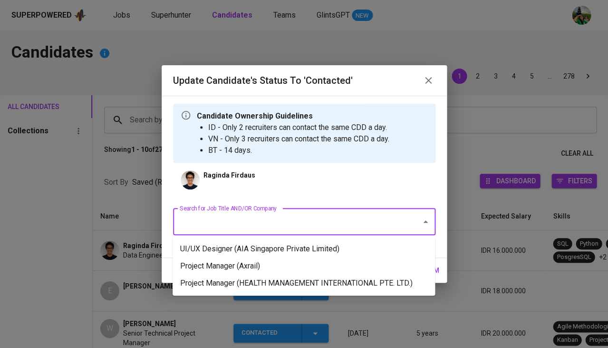
click at [247, 224] on input "Search for Job Title AND/OR Company" at bounding box center [290, 222] width 227 height 18
click at [232, 261] on li "Project Manager (Axrail)" at bounding box center [304, 265] width 262 height 17
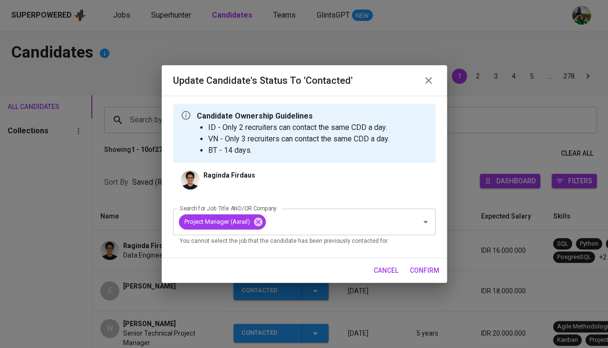
click at [428, 269] on span "confirm" at bounding box center [424, 270] width 29 height 12
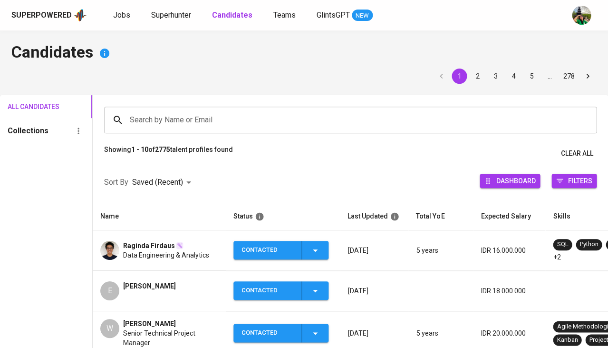
click at [143, 242] on span "Raginda Firdaus" at bounding box center [149, 246] width 52 height 10
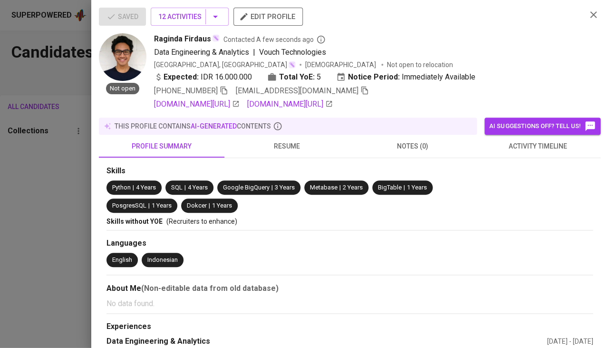
click at [515, 147] on span "activity timeline" at bounding box center [538, 146] width 114 height 12
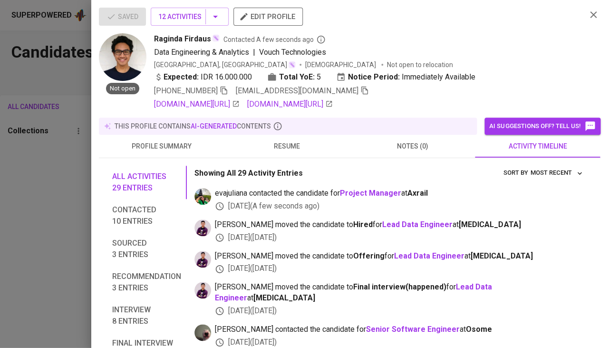
click at [282, 140] on span "resume" at bounding box center [287, 146] width 114 height 12
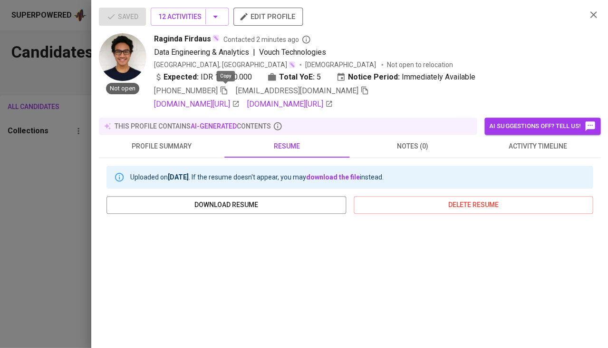
click at [225, 88] on icon "button" at bounding box center [224, 90] width 9 height 9
click at [506, 136] on button "activity timeline" at bounding box center [538, 146] width 126 height 23
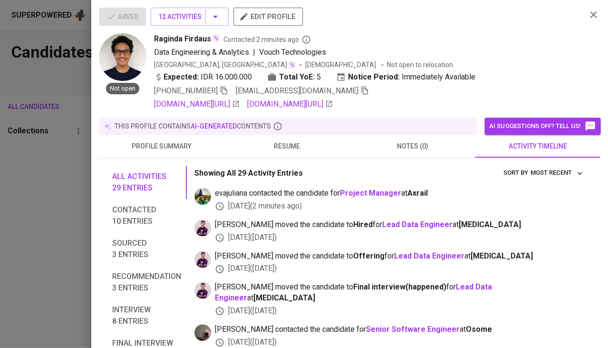
click at [32, 183] on div at bounding box center [304, 174] width 608 height 348
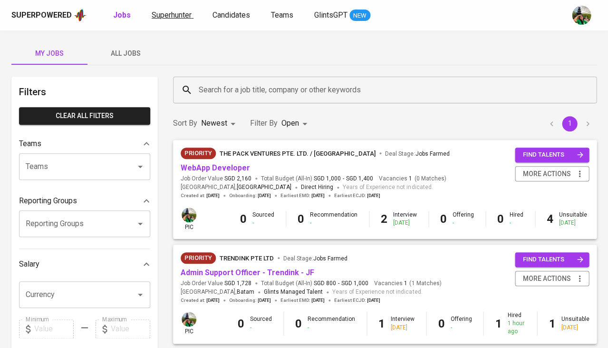
click at [168, 17] on span "Superhunter" at bounding box center [172, 14] width 40 height 9
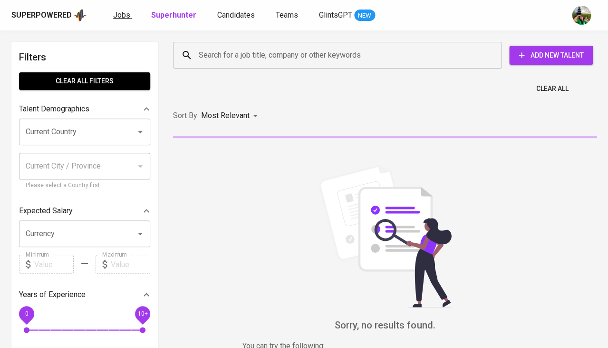
click at [116, 10] on span "Jobs" at bounding box center [121, 14] width 17 height 9
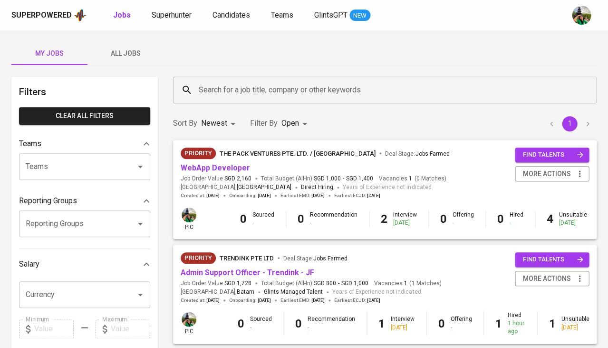
click at [128, 54] on span "All Jobs" at bounding box center [125, 54] width 65 height 12
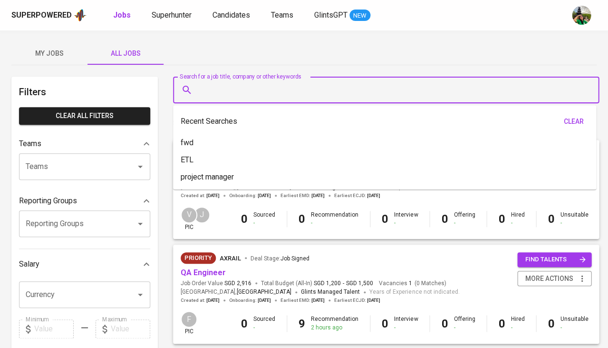
click at [214, 94] on input "Search for a job title, company or other keywords" at bounding box center [388, 90] width 384 height 18
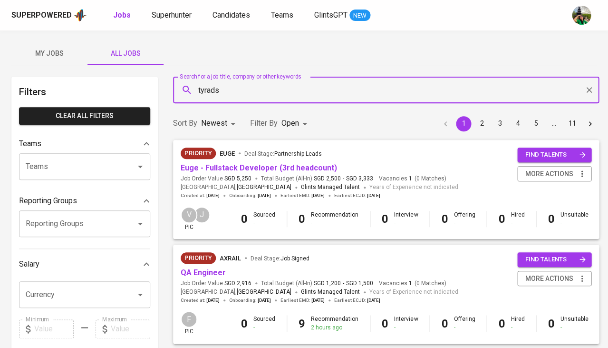
type input "tyrads"
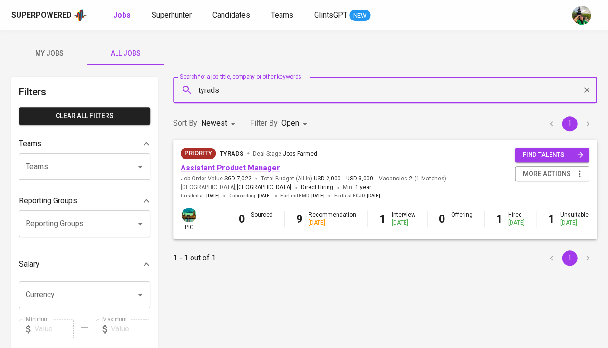
click at [253, 165] on link "Assistant Product Manager" at bounding box center [230, 167] width 99 height 9
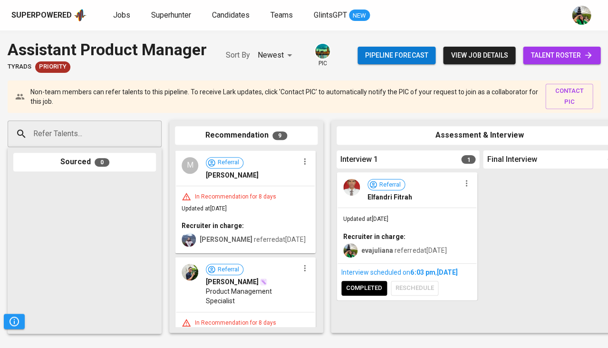
click at [550, 50] on span "talent roster" at bounding box center [562, 55] width 62 height 12
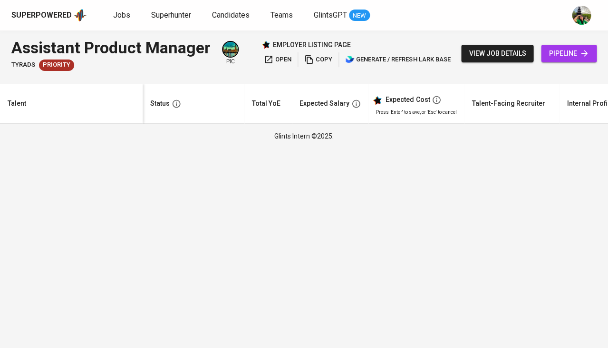
click at [571, 53] on span "pipeline" at bounding box center [569, 54] width 40 height 12
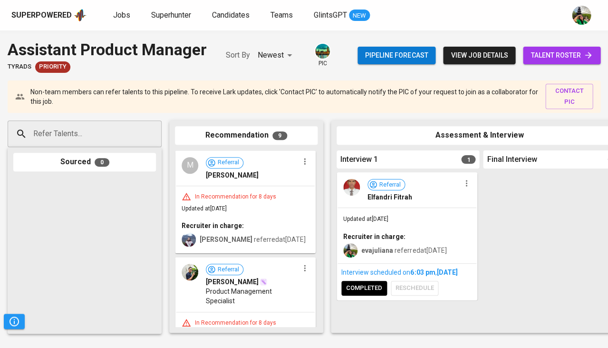
click at [369, 190] on span "Referral Elfandri Fitrah" at bounding box center [414, 190] width 93 height 23
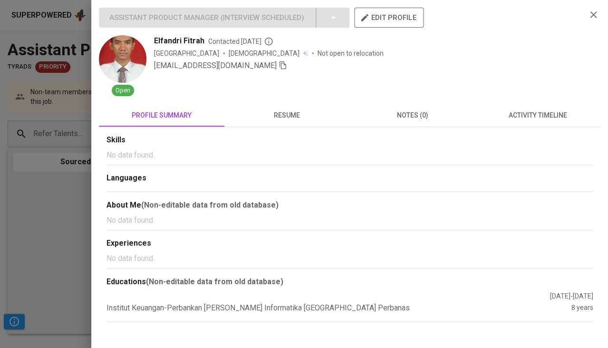
click at [291, 120] on span "resume" at bounding box center [287, 115] width 114 height 12
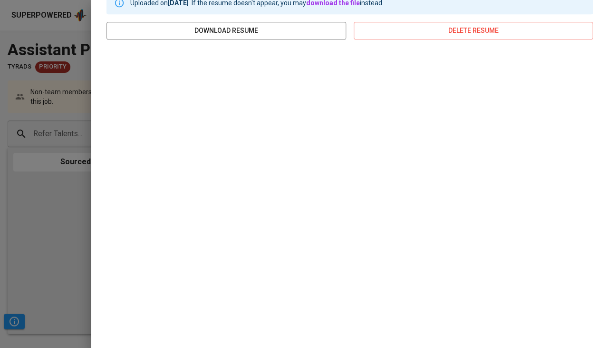
scroll to position [117, 0]
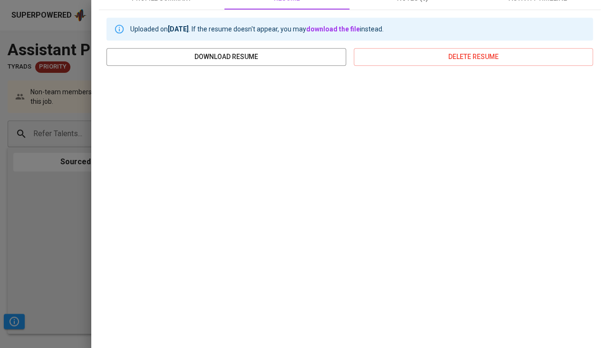
click at [50, 162] on div at bounding box center [304, 174] width 608 height 348
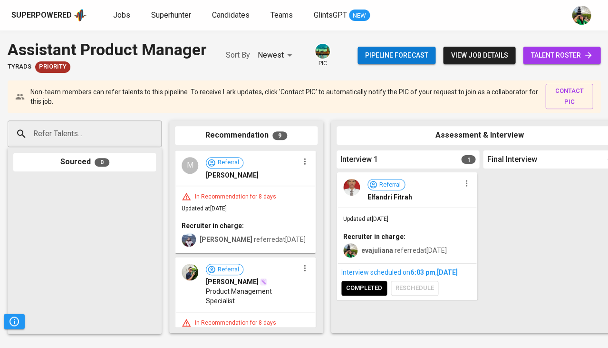
click at [552, 59] on span "talent roster" at bounding box center [562, 55] width 62 height 12
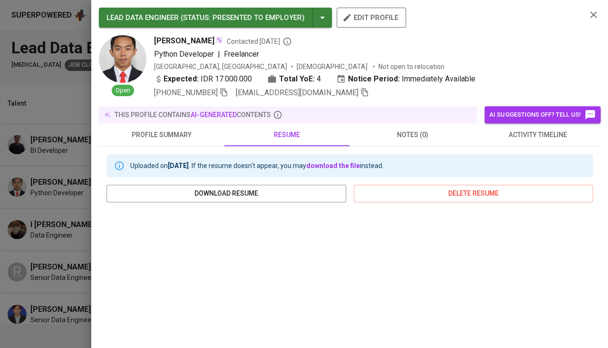
scroll to position [0, 32]
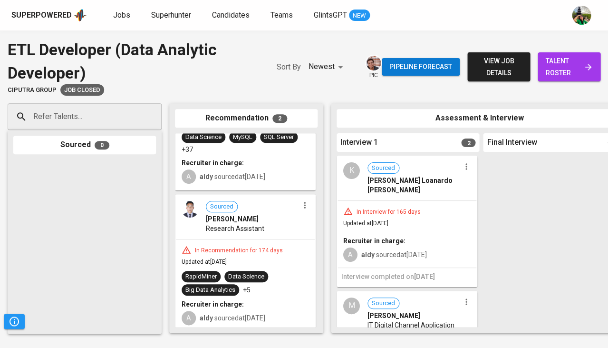
click at [438, 221] on div "In Interview for 165 days Updated at [DATE] Recruiter in charge: A aldy sourced…" at bounding box center [407, 234] width 139 height 67
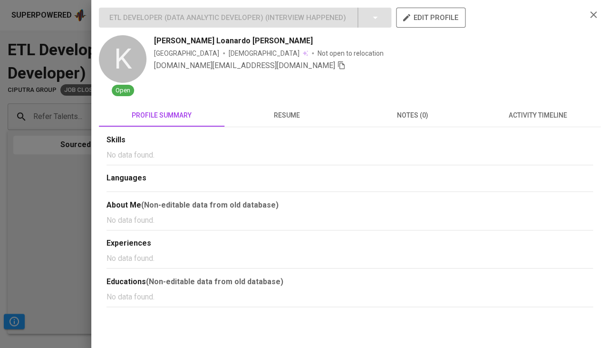
click at [290, 116] on span "resume" at bounding box center [287, 115] width 114 height 12
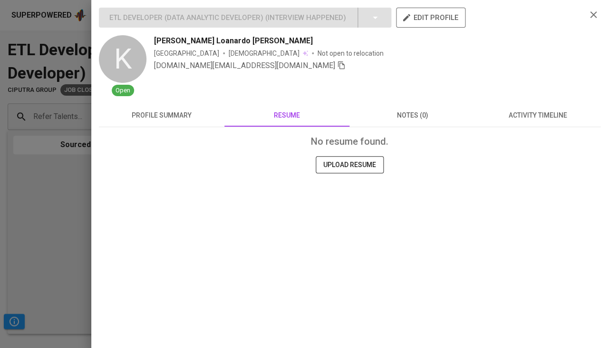
click at [14, 259] on div at bounding box center [304, 174] width 608 height 348
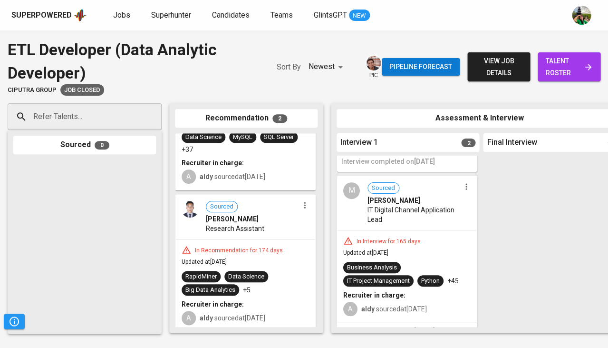
scroll to position [115, 0]
click at [385, 305] on span "aldy sourced at [DATE]" at bounding box center [394, 309] width 66 height 8
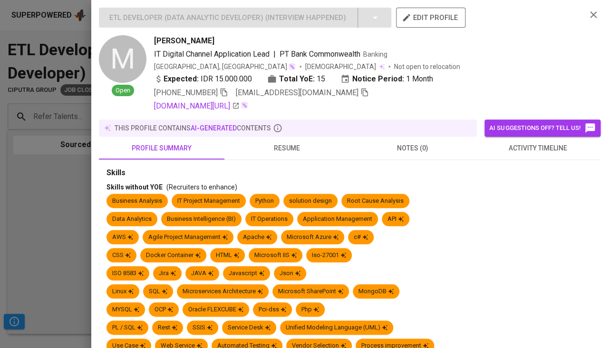
click at [278, 138] on button "resume" at bounding box center [287, 147] width 126 height 23
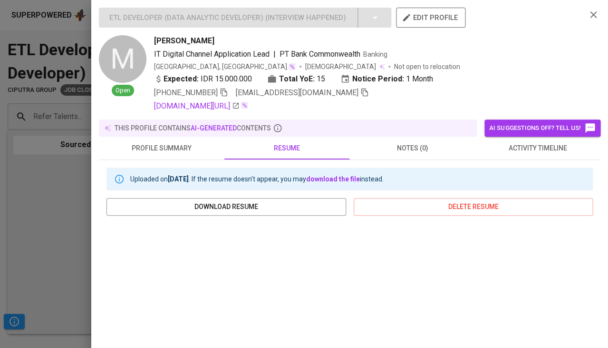
click at [10, 252] on div at bounding box center [304, 174] width 608 height 348
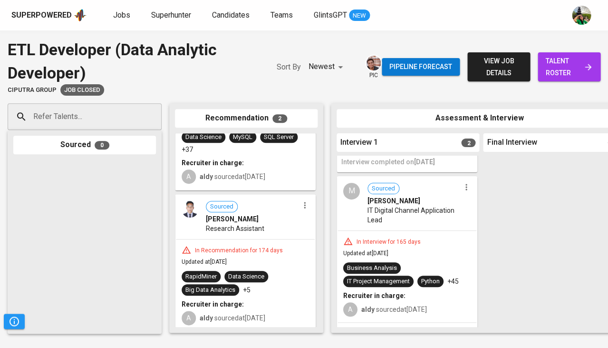
click at [428, 206] on span "IT Digital Channel Application Lead" at bounding box center [414, 214] width 93 height 19
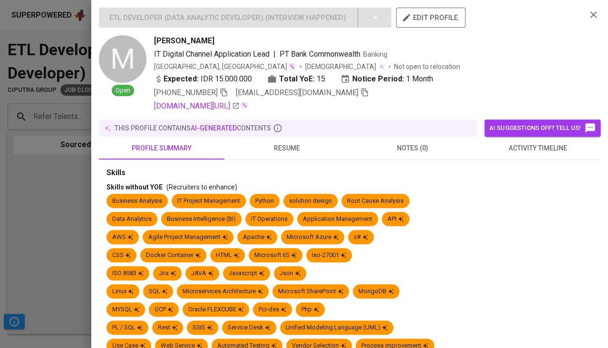
click at [16, 189] on div at bounding box center [304, 174] width 608 height 348
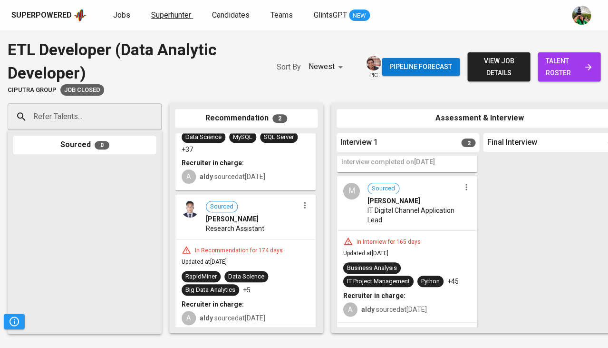
click at [171, 13] on span "Superhunter" at bounding box center [171, 14] width 40 height 9
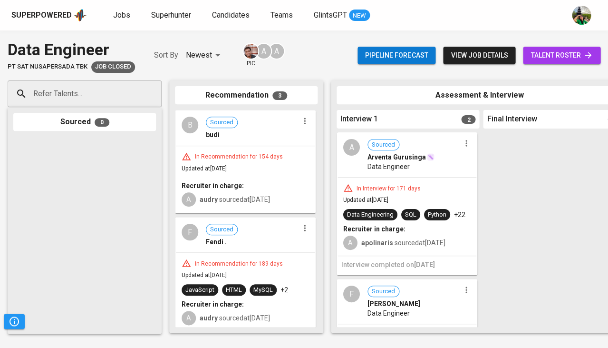
click at [411, 163] on div "Data Engineer" at bounding box center [414, 167] width 93 height 10
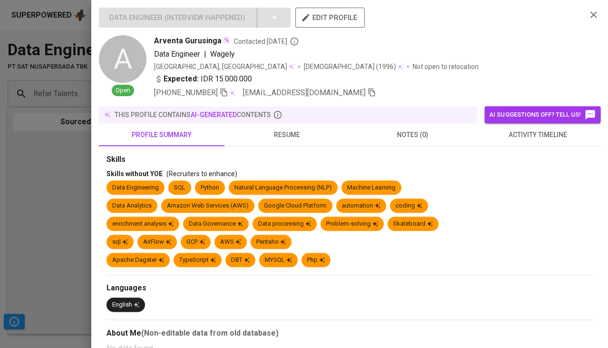
click at [518, 131] on span "activity timeline" at bounding box center [538, 135] width 114 height 12
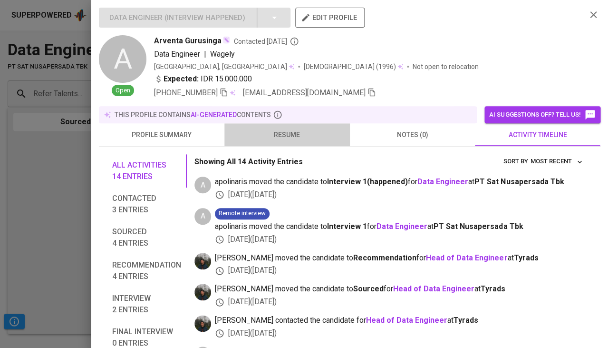
click at [294, 130] on span "resume" at bounding box center [287, 135] width 114 height 12
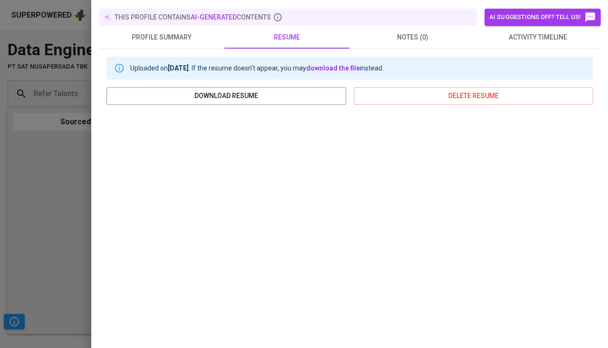
scroll to position [85, 0]
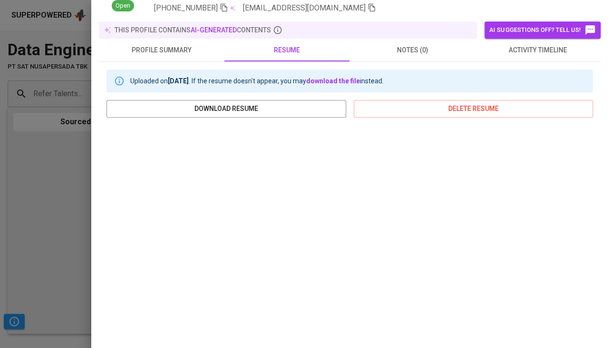
click at [84, 230] on div at bounding box center [304, 174] width 608 height 348
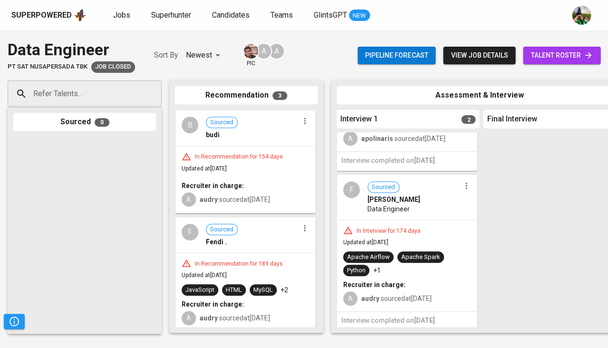
click at [438, 190] on span "Sourced Fakhri Kurniawan" at bounding box center [414, 192] width 93 height 23
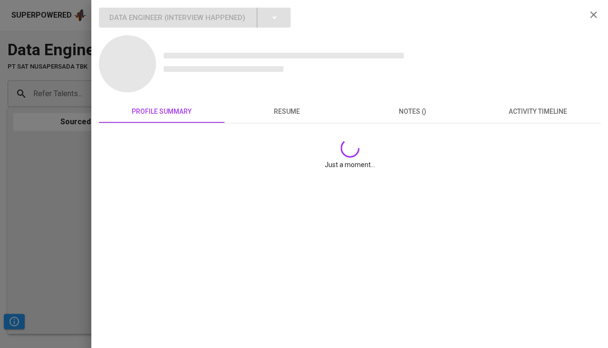
scroll to position [104, 0]
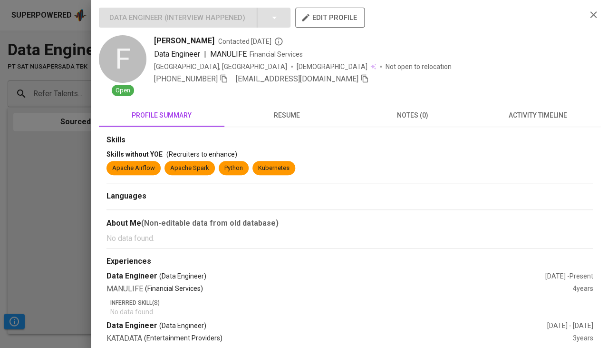
click at [298, 121] on button "resume" at bounding box center [287, 115] width 126 height 23
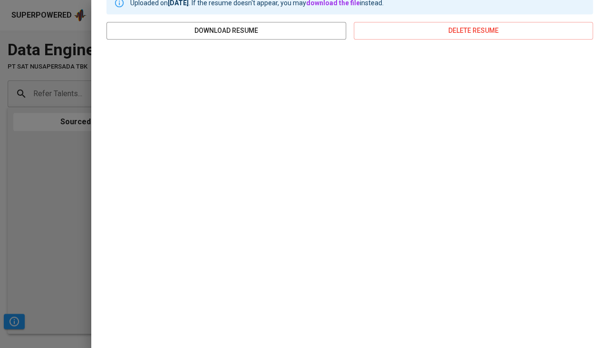
scroll to position [143, 0]
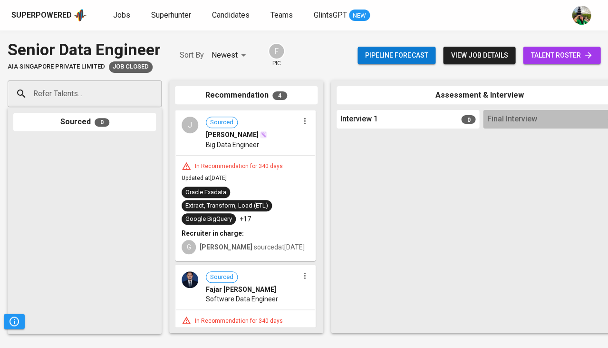
click at [227, 177] on span "Updated at Oct 31, 2024" at bounding box center [204, 177] width 45 height 7
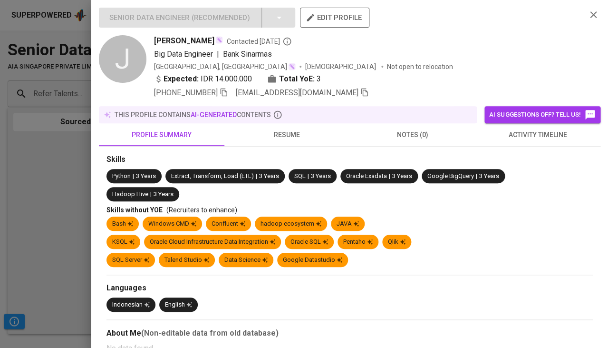
click at [290, 129] on span "resume" at bounding box center [287, 135] width 114 height 12
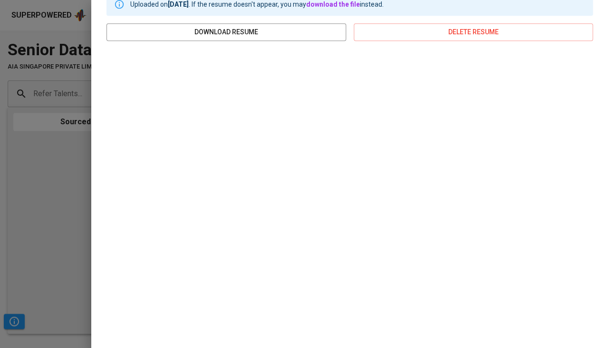
scroll to position [161, 0]
click at [43, 204] on div at bounding box center [304, 174] width 608 height 348
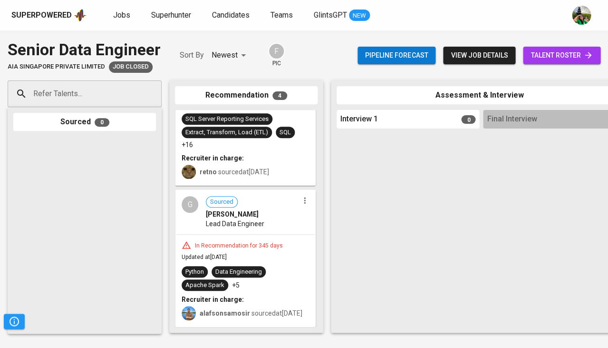
scroll to position [369, 0]
click at [289, 230] on div "G Sourced Ginanjar Adhitia Lead Data Engineer" at bounding box center [245, 212] width 139 height 44
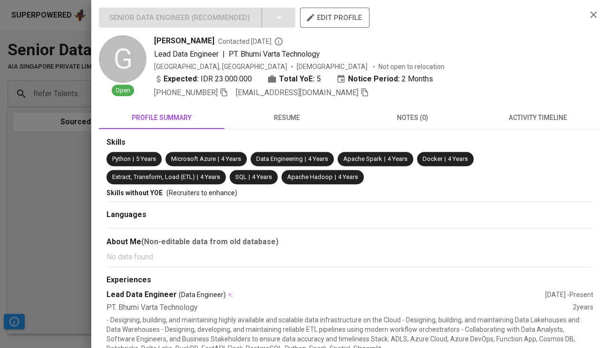
click at [289, 116] on span "resume" at bounding box center [287, 118] width 114 height 12
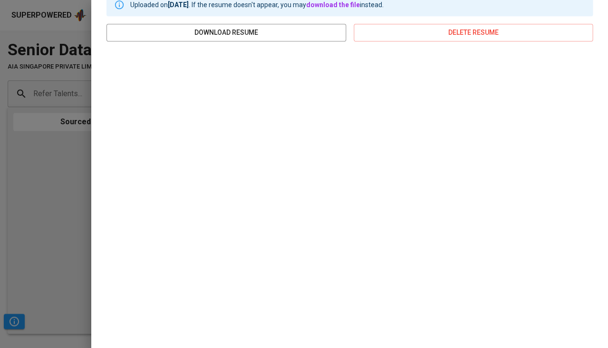
scroll to position [143, 0]
click at [37, 198] on div at bounding box center [304, 174] width 608 height 348
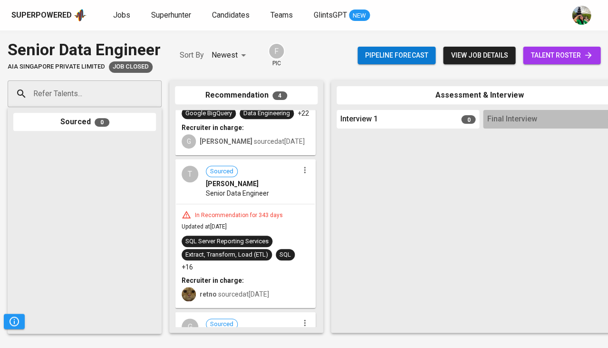
scroll to position [246, 0]
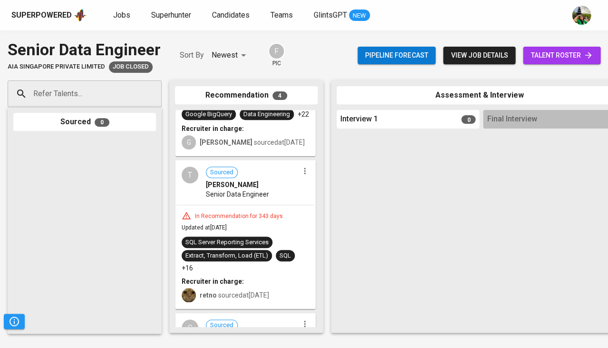
click at [246, 204] on div "T Sourced Timoteus Dennis Senior Data Engineer" at bounding box center [245, 183] width 139 height 44
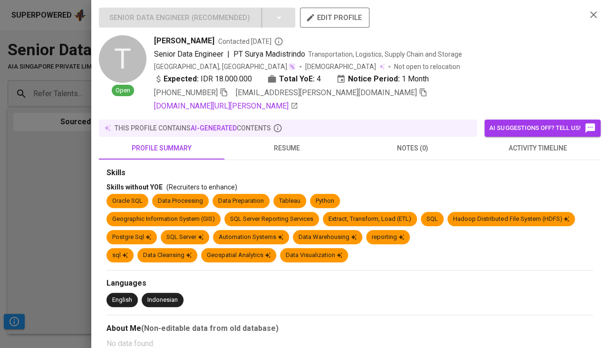
click at [279, 142] on span "resume" at bounding box center [287, 148] width 114 height 12
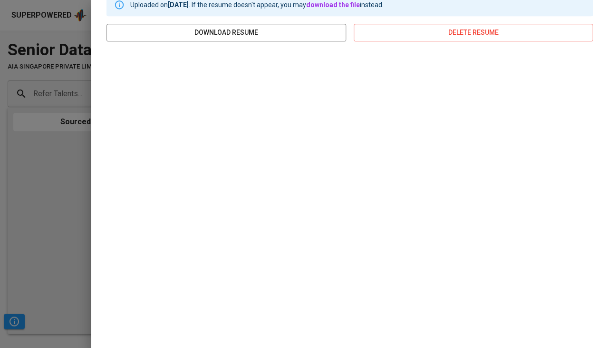
scroll to position [174, 0]
click at [49, 176] on div at bounding box center [304, 174] width 608 height 348
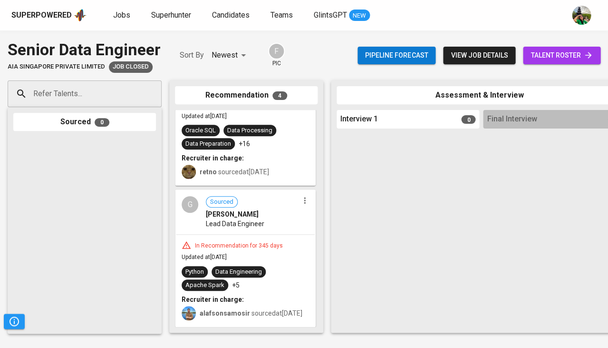
scroll to position [358, 0]
